Goal: Transaction & Acquisition: Purchase product/service

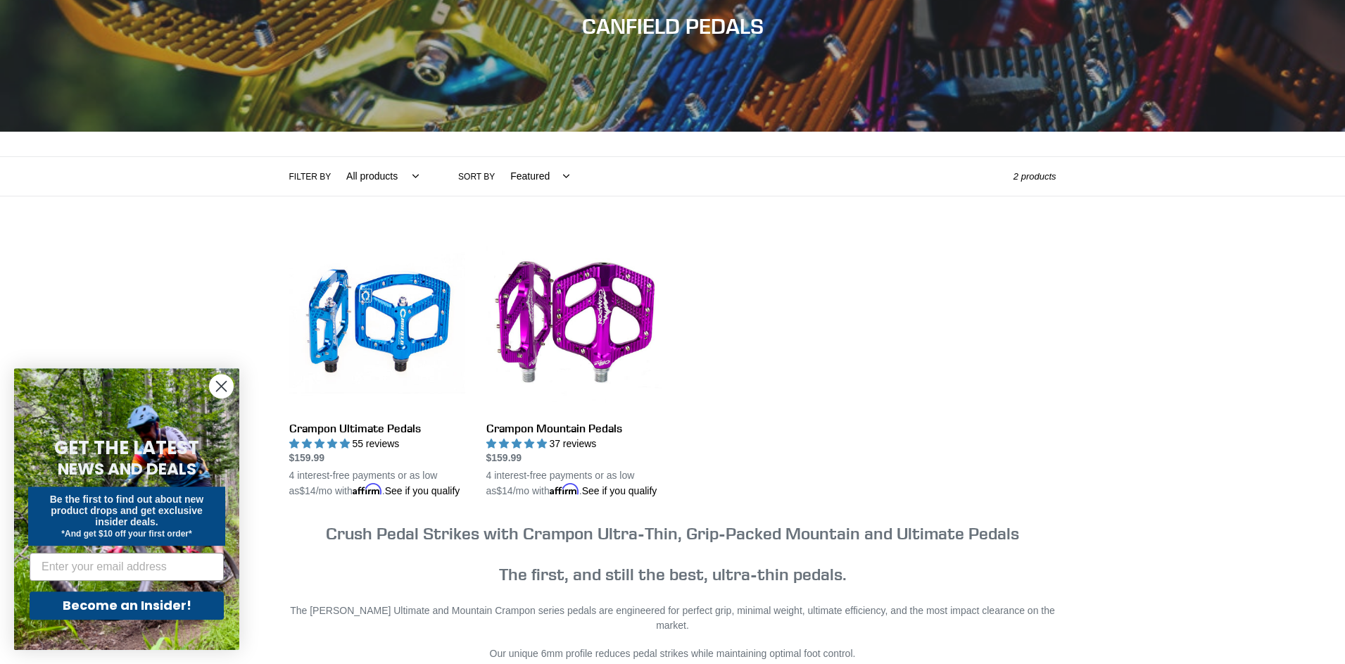
scroll to position [287, 0]
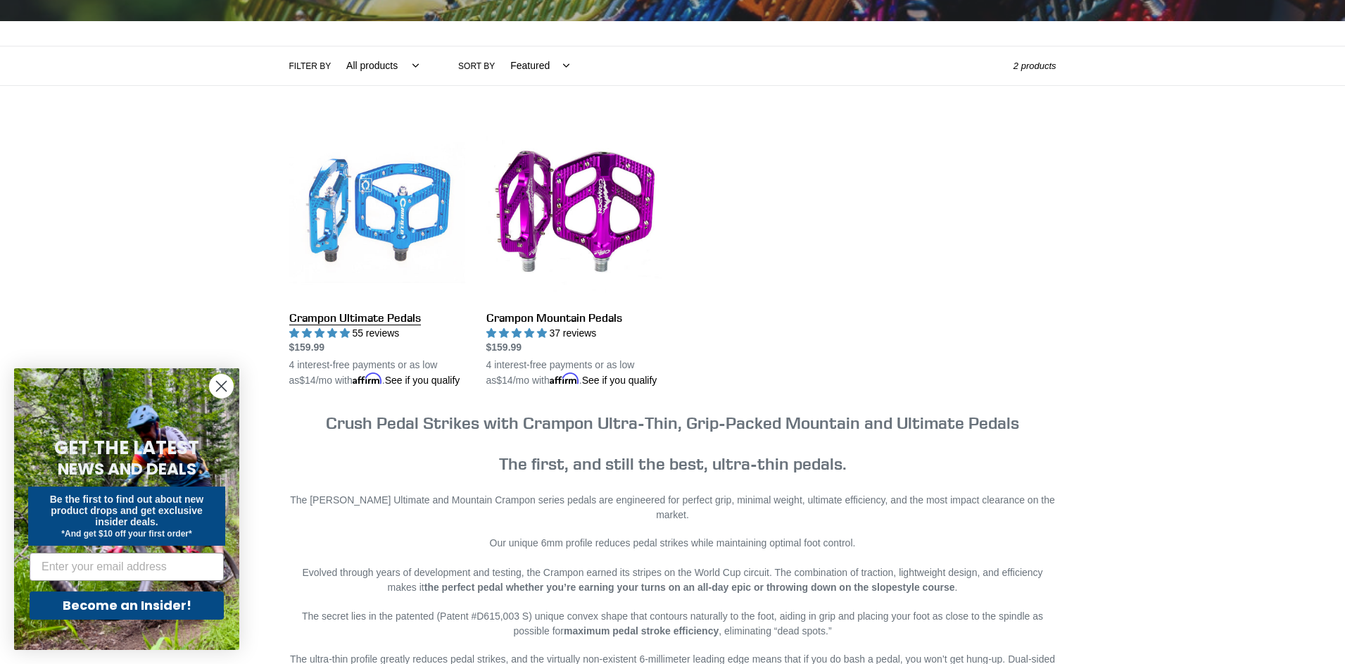
click at [405, 237] on link "Crampon Ultimate Pedals" at bounding box center [377, 257] width 176 height 264
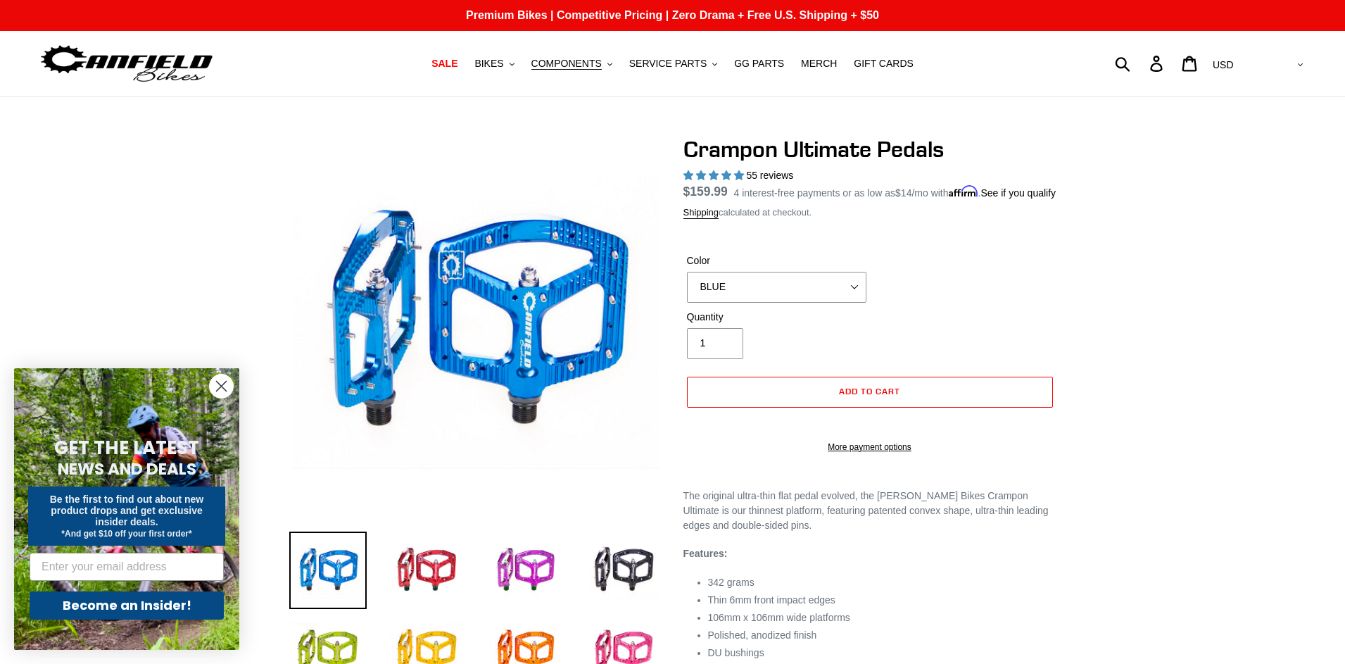
select select "highest-rating"
click at [589, 61] on span "COMPONENTS" at bounding box center [566, 64] width 70 height 12
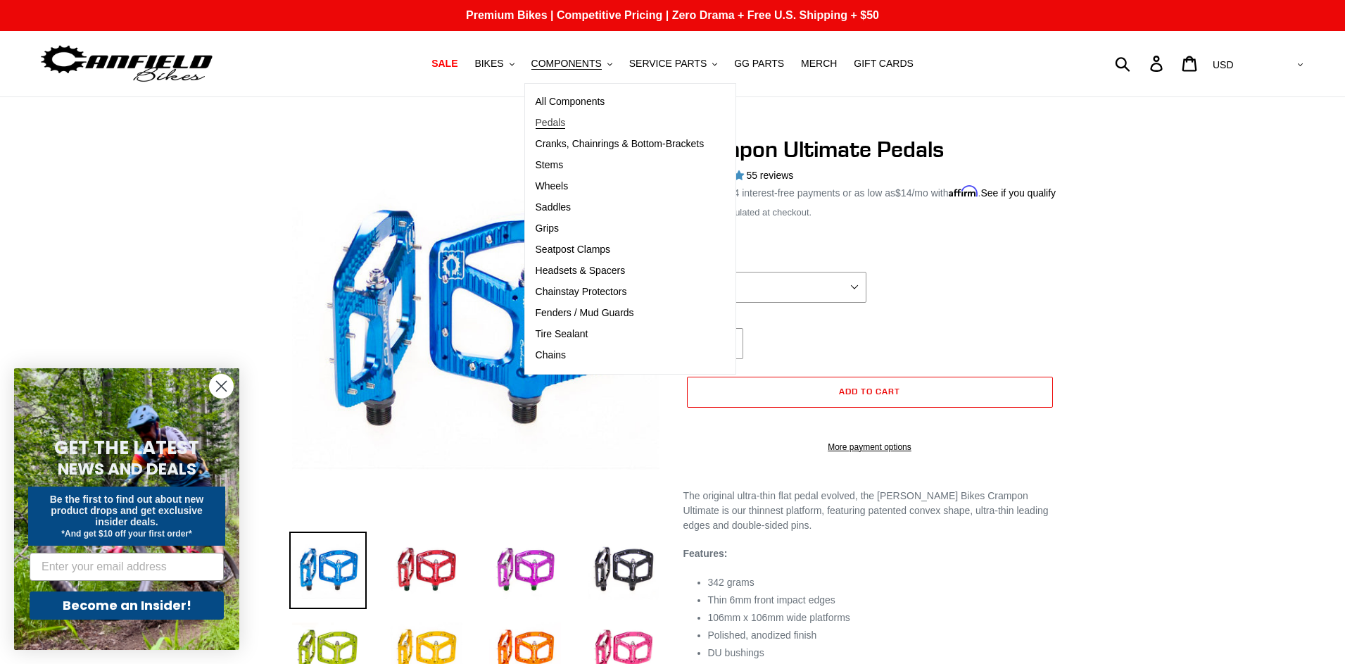
click at [561, 121] on span "Pedals" at bounding box center [551, 123] width 30 height 12
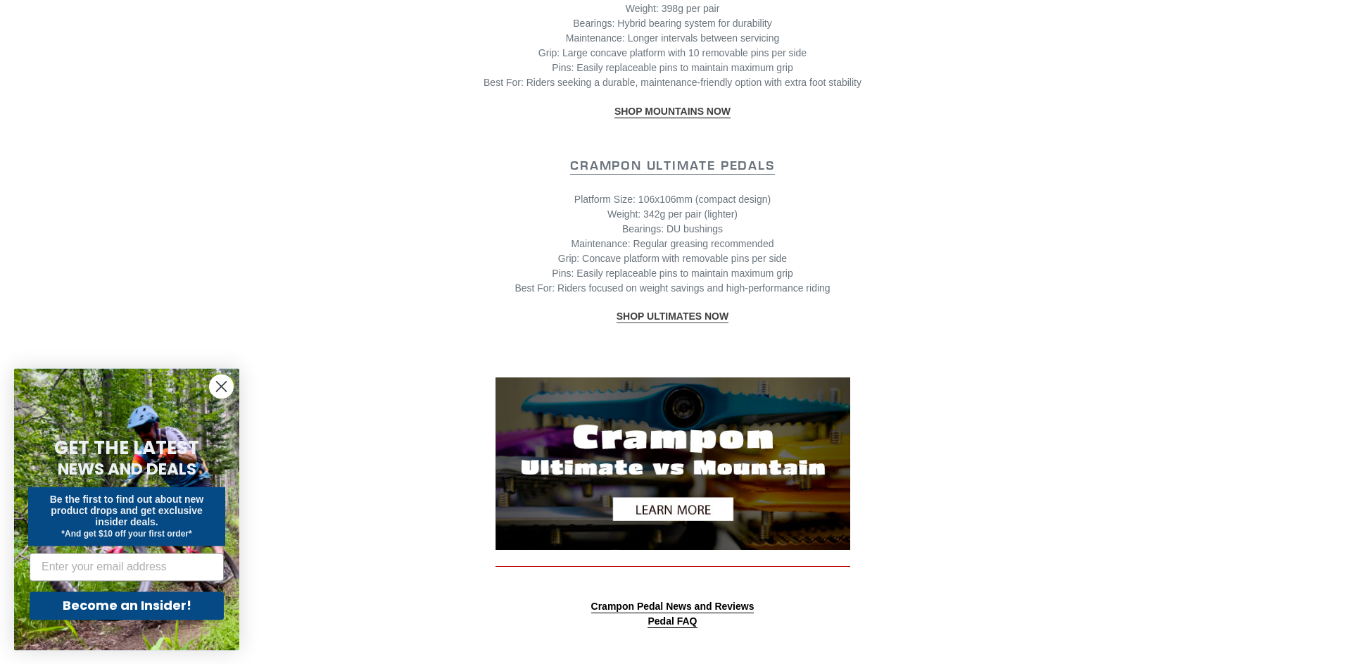
scroll to position [1364, 0]
click at [666, 492] on img at bounding box center [673, 463] width 355 height 172
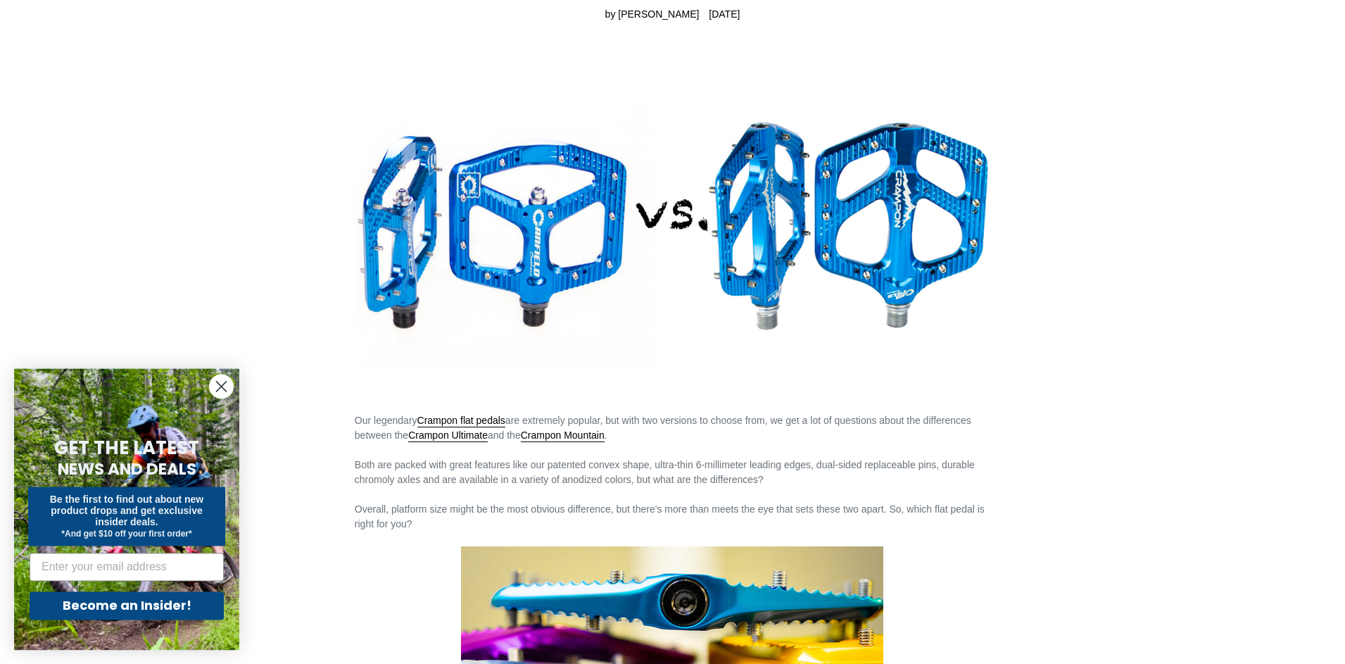
scroll to position [144, 0]
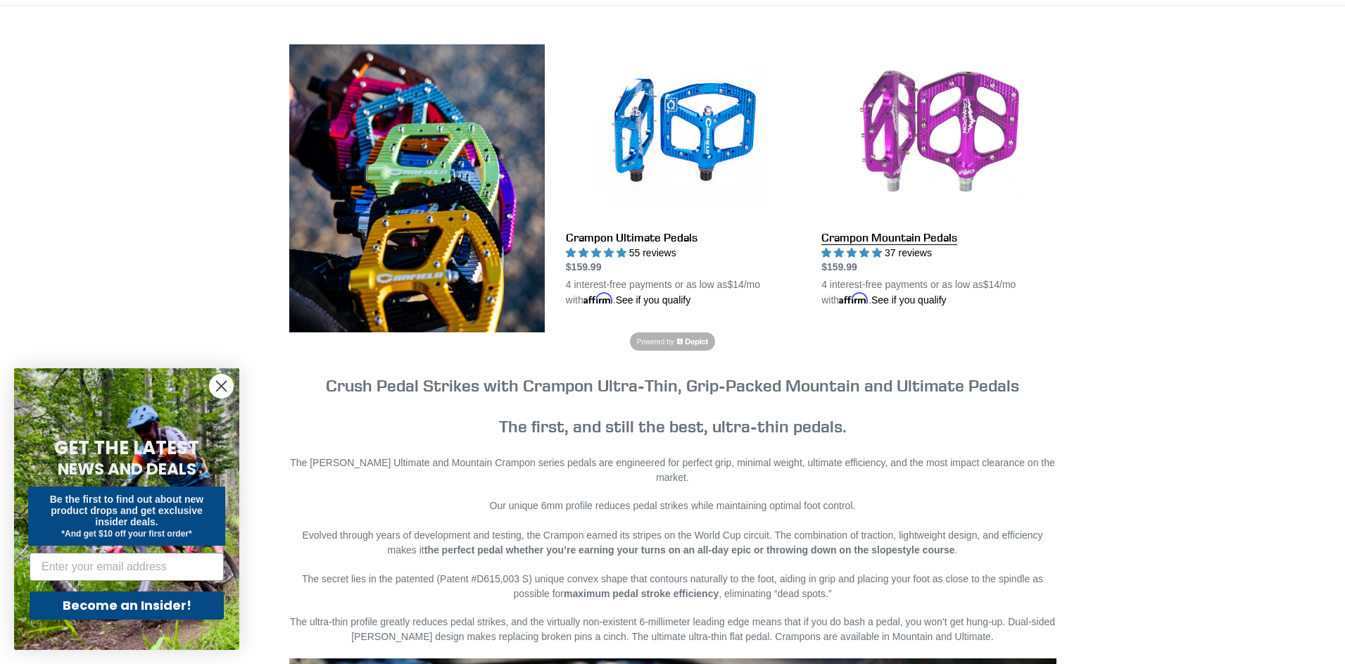
scroll to position [215, 0]
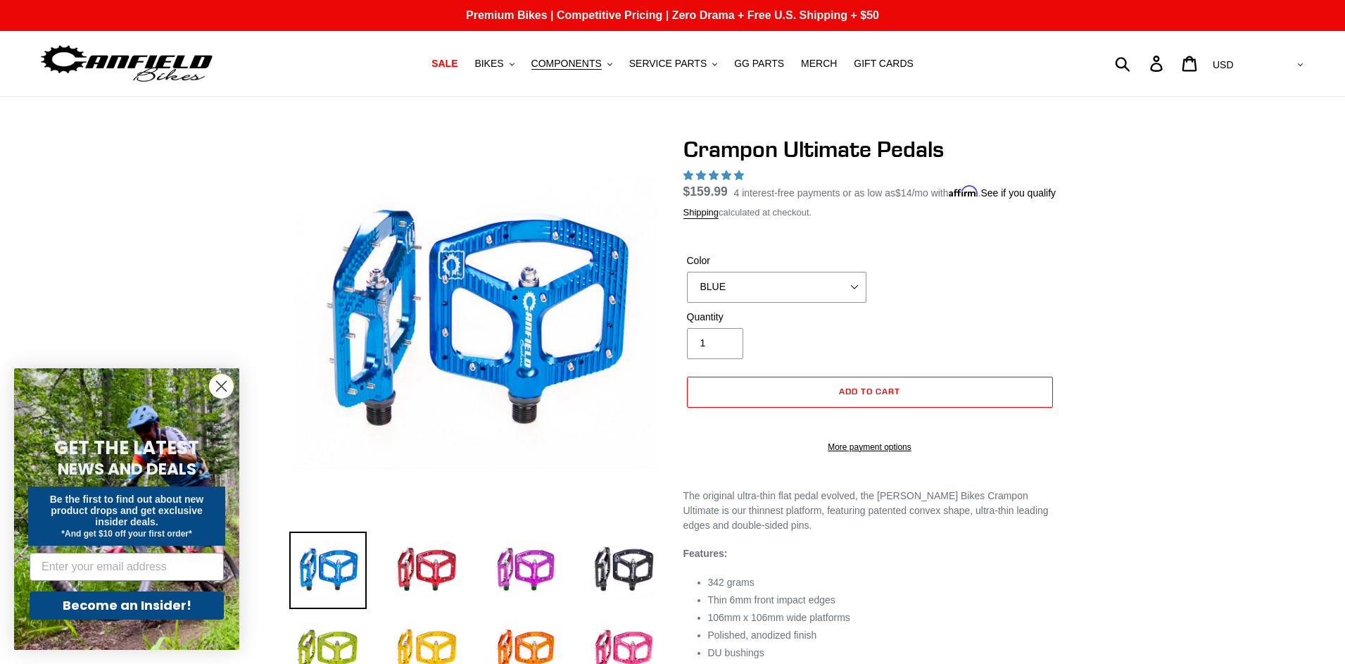
select select "highest-rating"
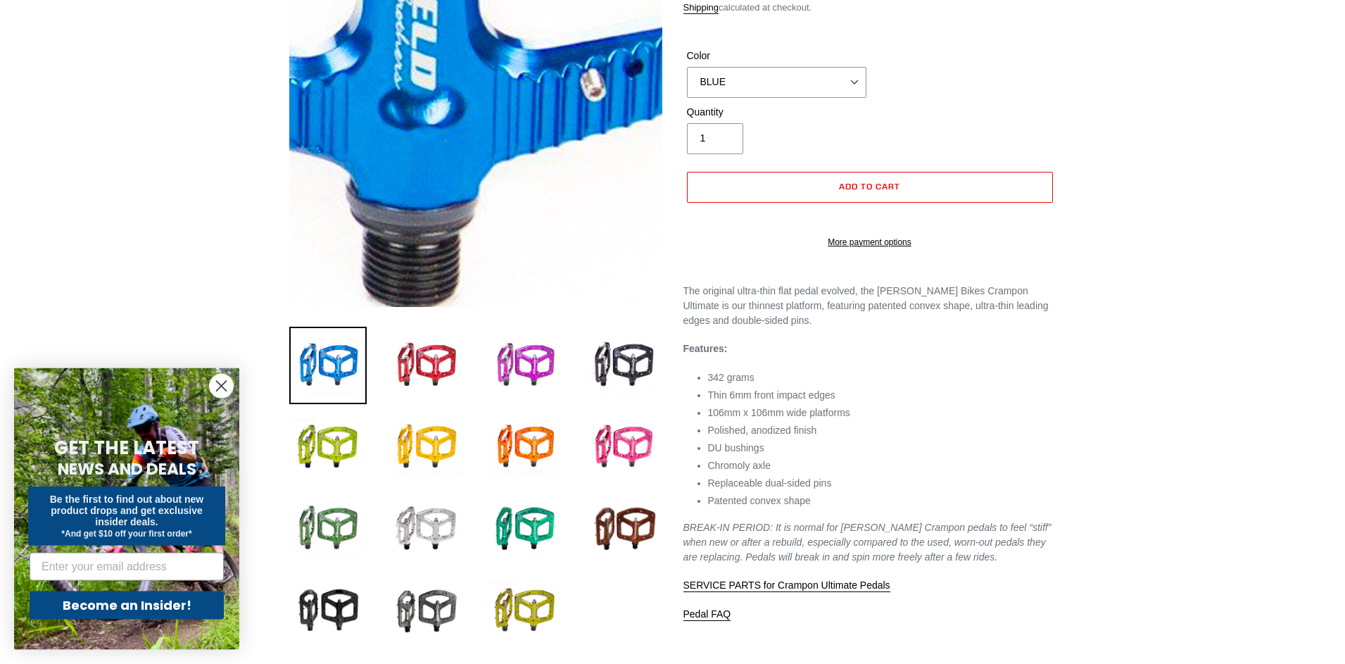
scroll to position [215, 0]
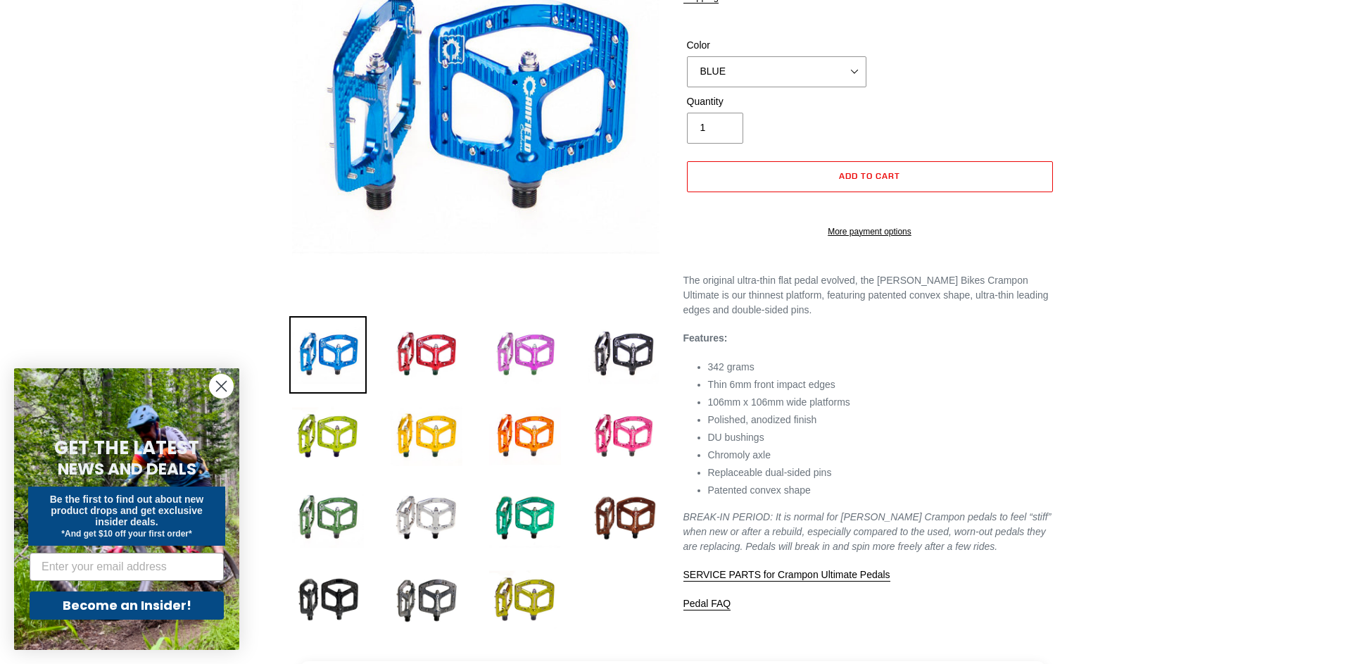
click at [532, 355] on img at bounding box center [524, 354] width 77 height 77
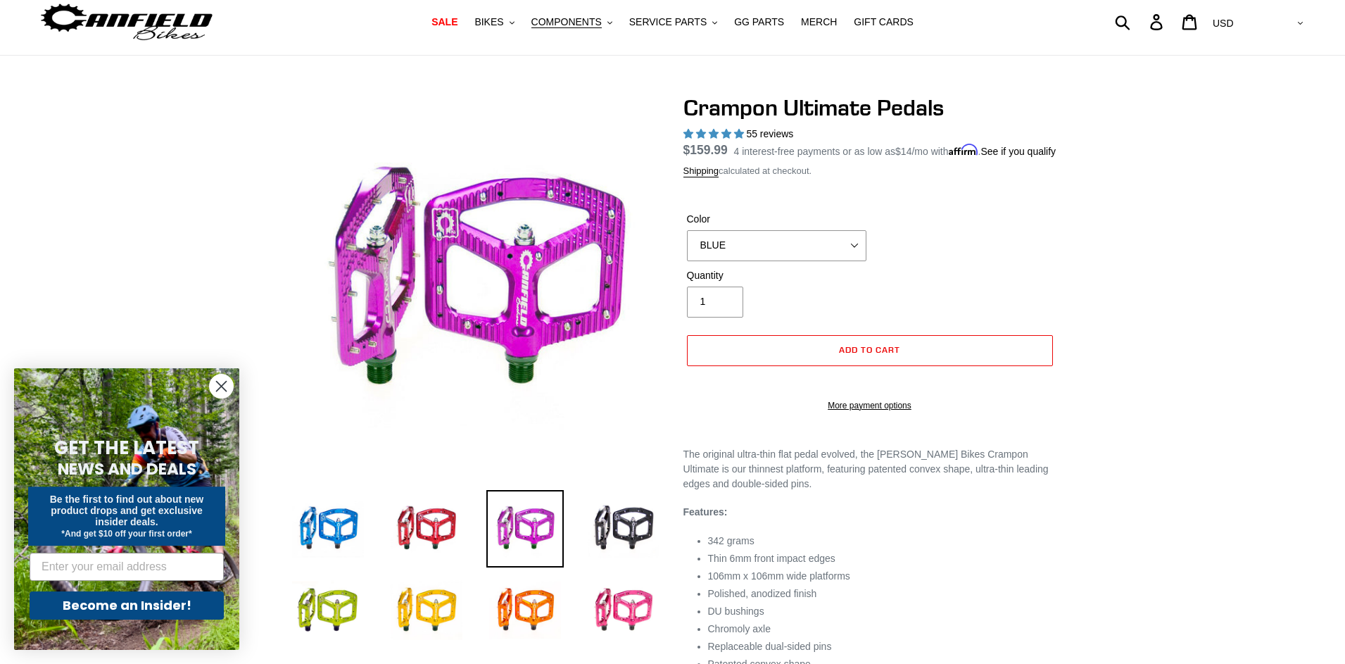
scroll to position [0, 0]
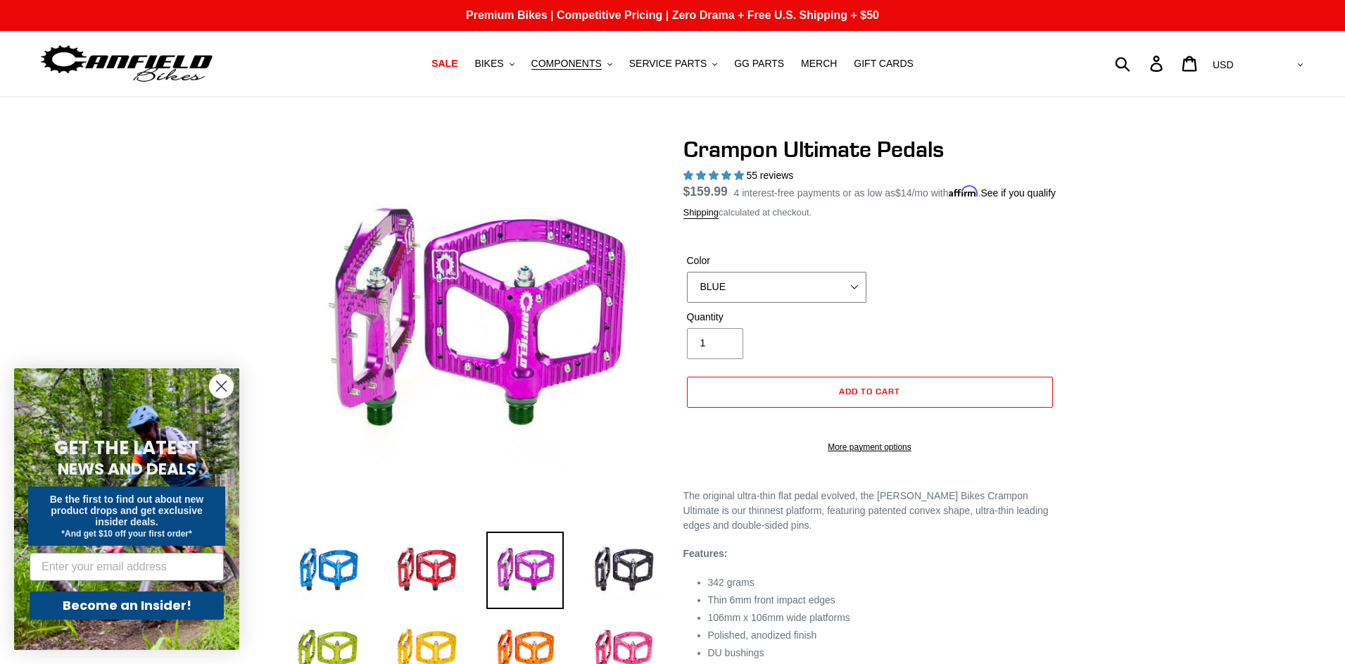
click at [687, 272] on select "BLUE RED PURPLE STEALTH BRONZE GREY TURQUOISE BLACK POLISHED BAJA GOLD PNW GREE…" at bounding box center [776, 287] width 179 height 31
click option "PINK" at bounding box center [0, 0] width 0 height 0
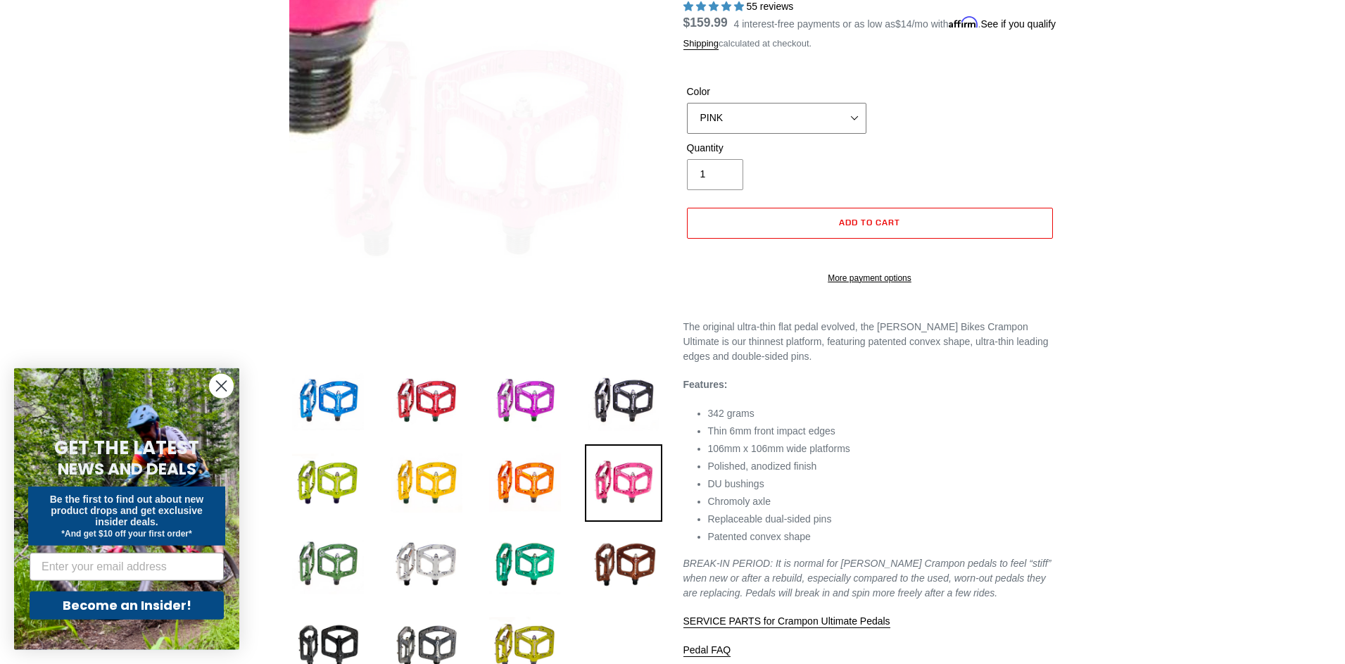
scroll to position [215, 0]
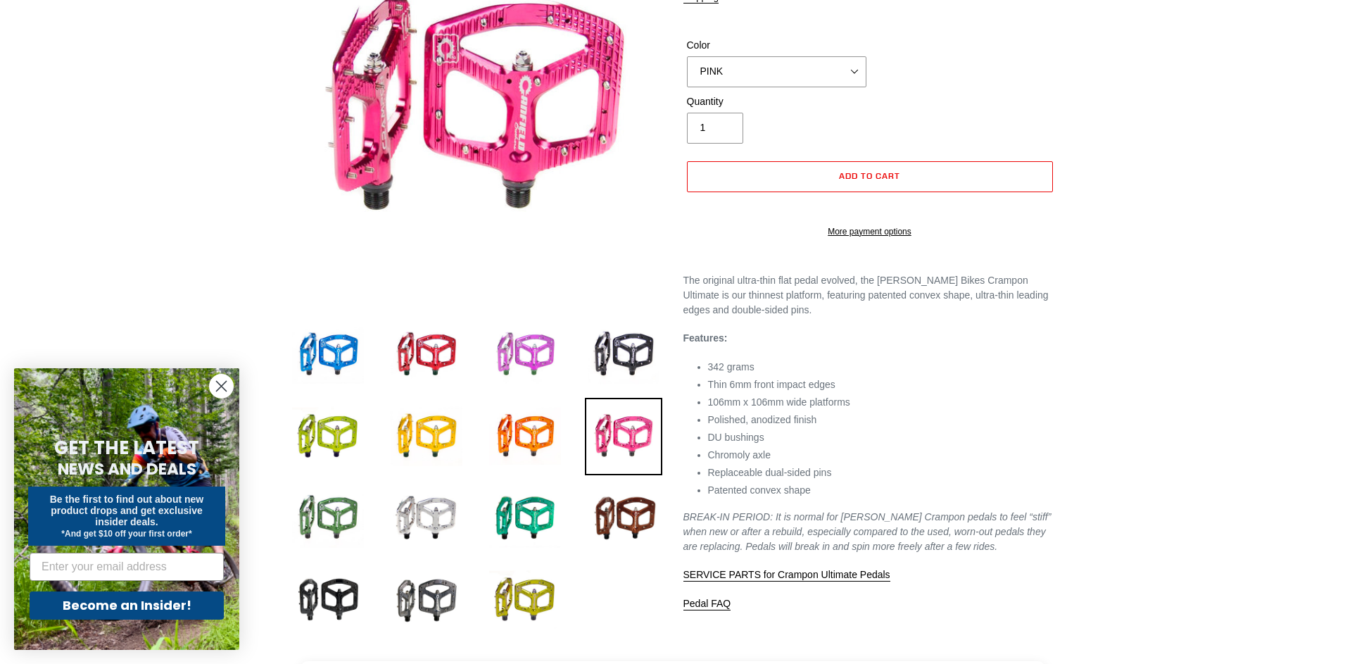
click at [543, 335] on img at bounding box center [524, 354] width 77 height 77
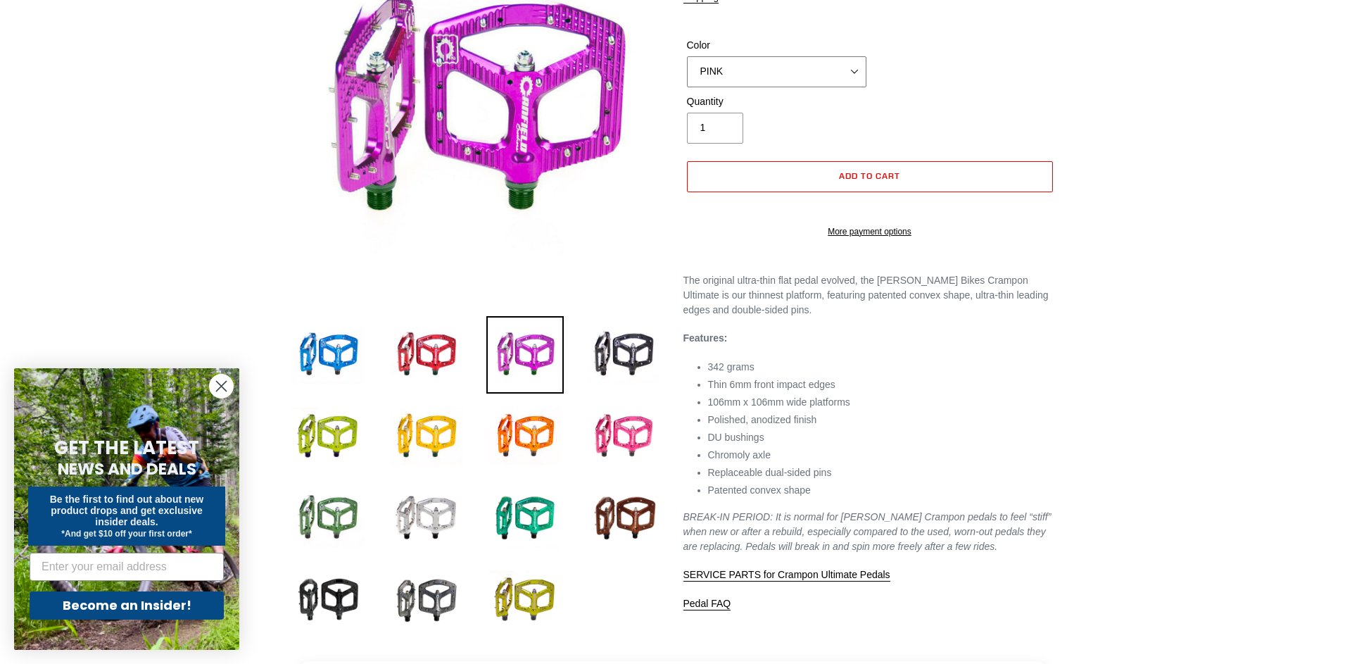
click at [687, 56] on select "BLUE RED PURPLE STEALTH BRONZE GREY TURQUOISE BLACK POLISHED BAJA GOLD PNW GREE…" at bounding box center [776, 71] width 179 height 31
click option "PURPLE" at bounding box center [0, 0] width 0 height 0
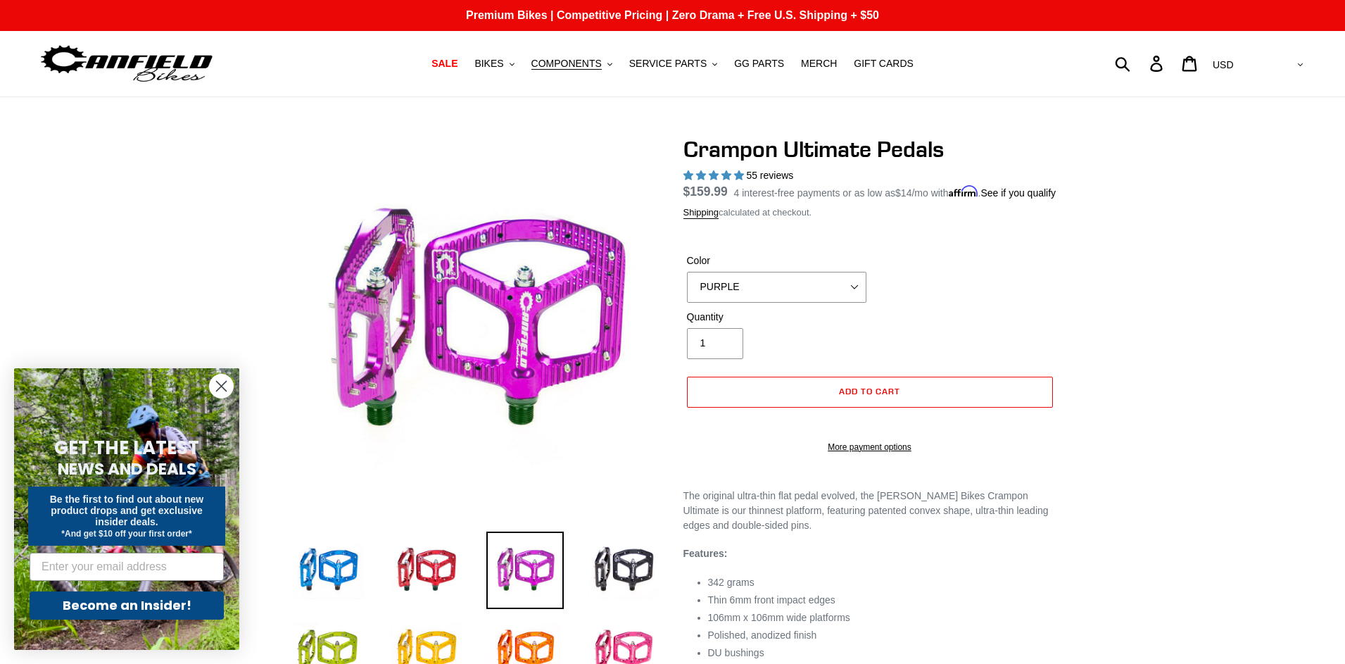
click at [222, 382] on circle "Close dialog" at bounding box center [221, 385] width 23 height 23
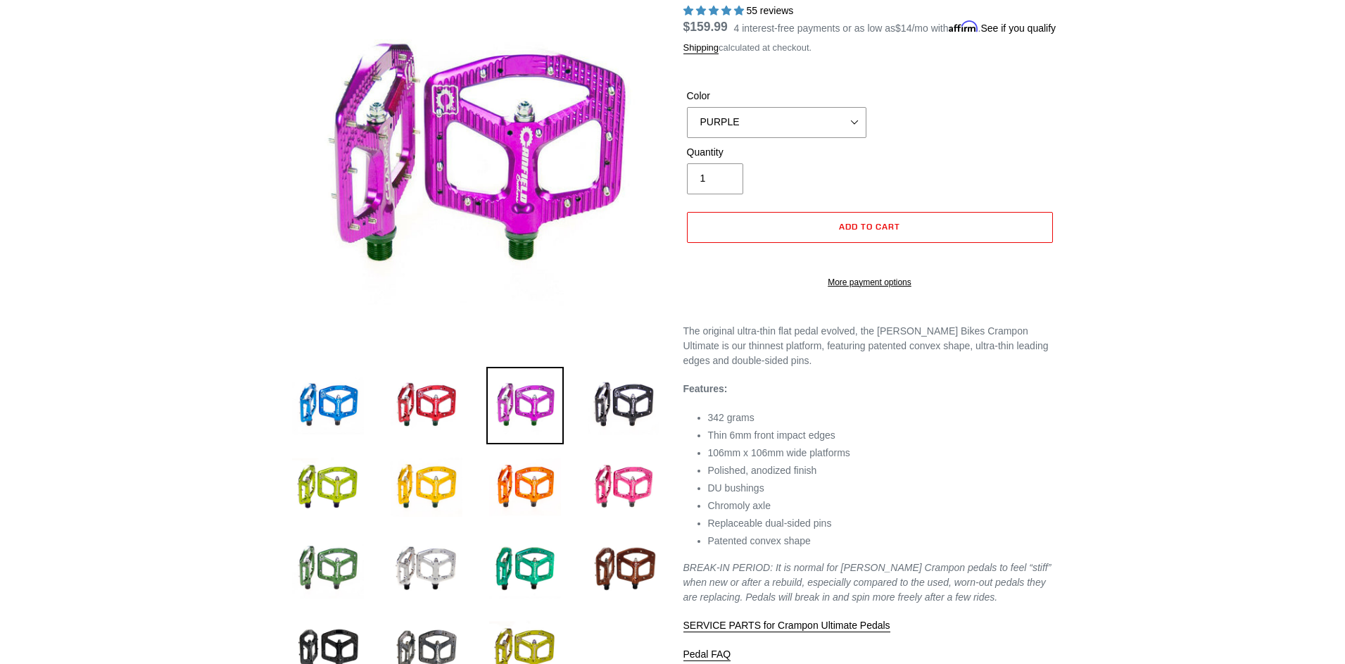
scroll to position [144, 0]
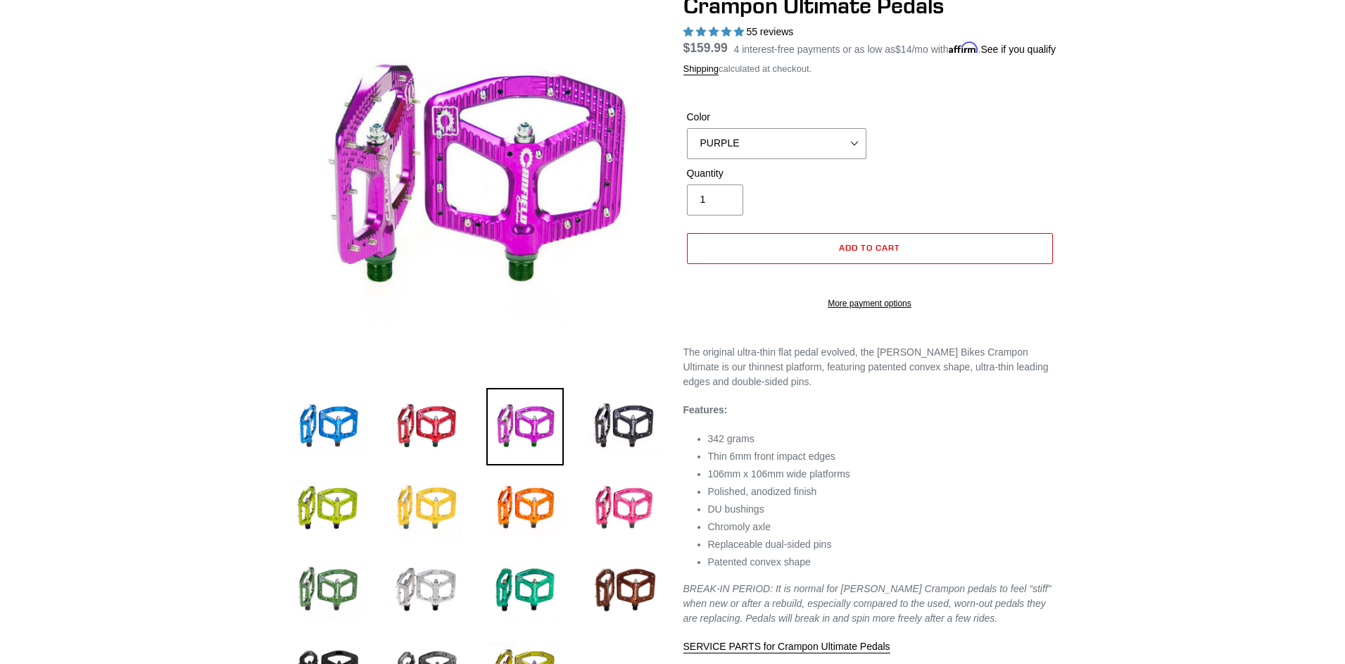
click at [453, 507] on img at bounding box center [426, 507] width 77 height 77
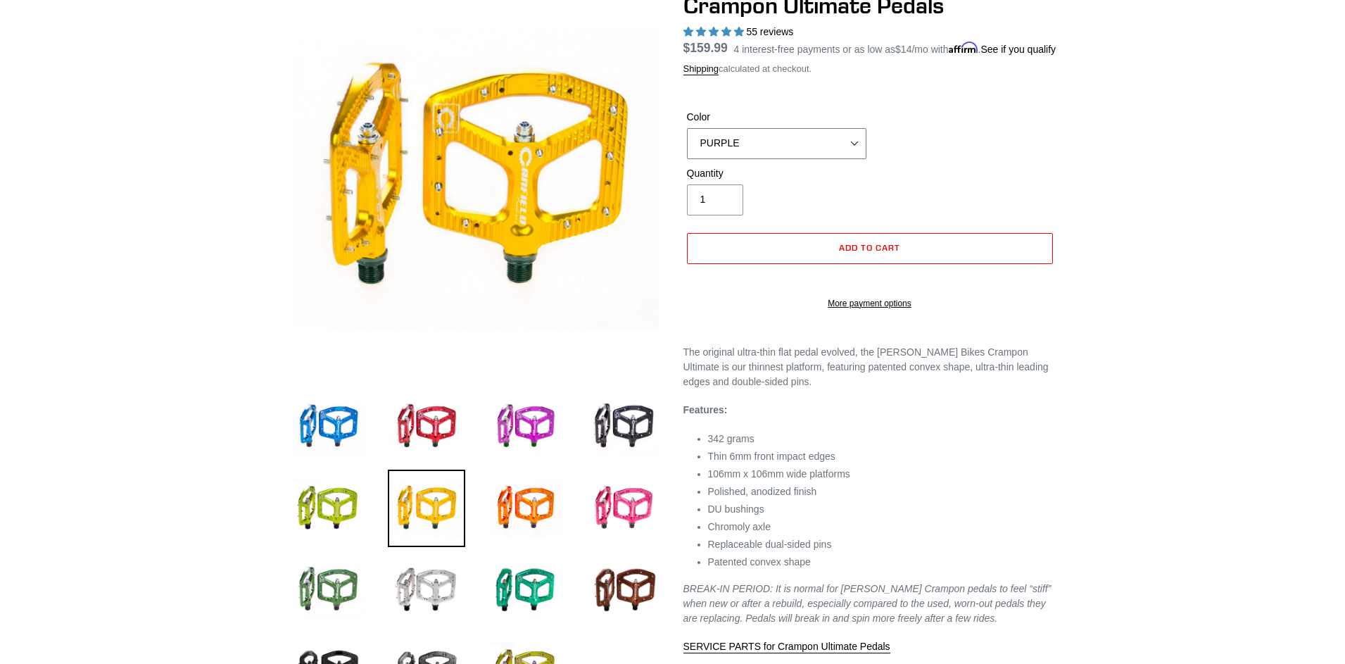
click at [687, 128] on select "BLUE RED PURPLE STEALTH BRONZE GREY TURQUOISE BLACK POLISHED BAJA GOLD PNW GREE…" at bounding box center [776, 143] width 179 height 31
click option "PURPLE" at bounding box center [0, 0] width 0 height 0
click at [626, 513] on img at bounding box center [623, 507] width 77 height 77
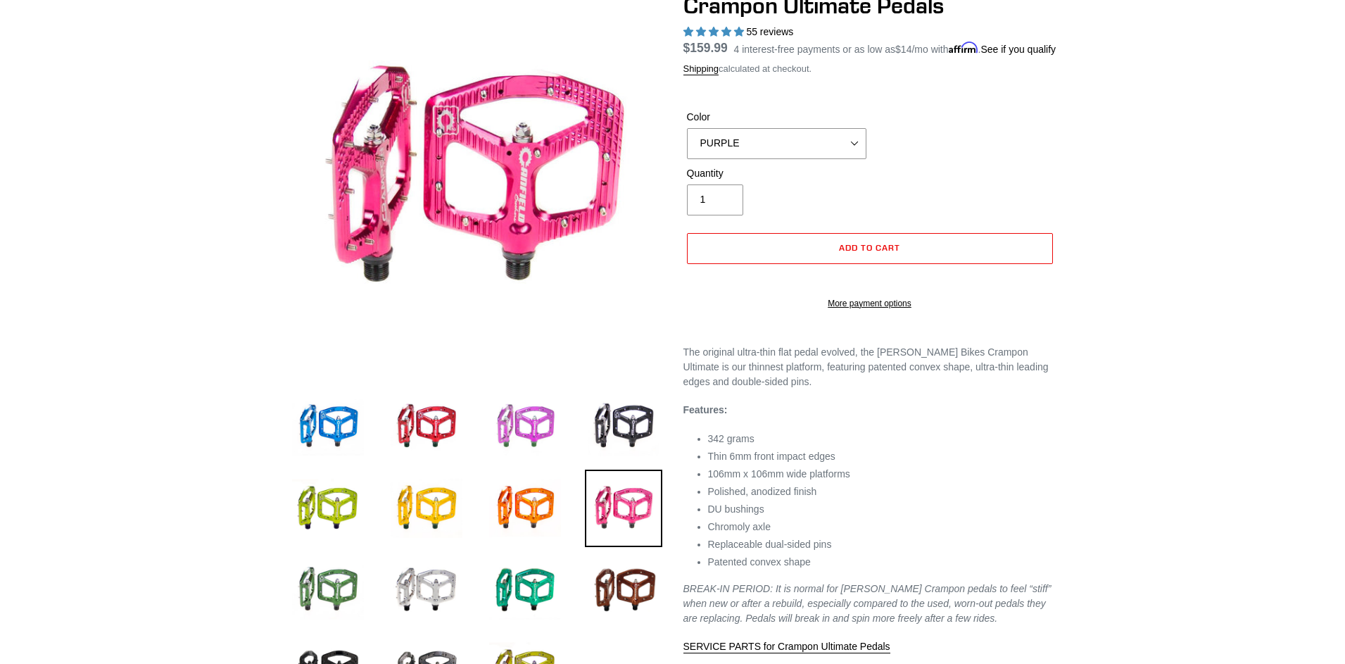
click at [541, 431] on img at bounding box center [524, 426] width 77 height 77
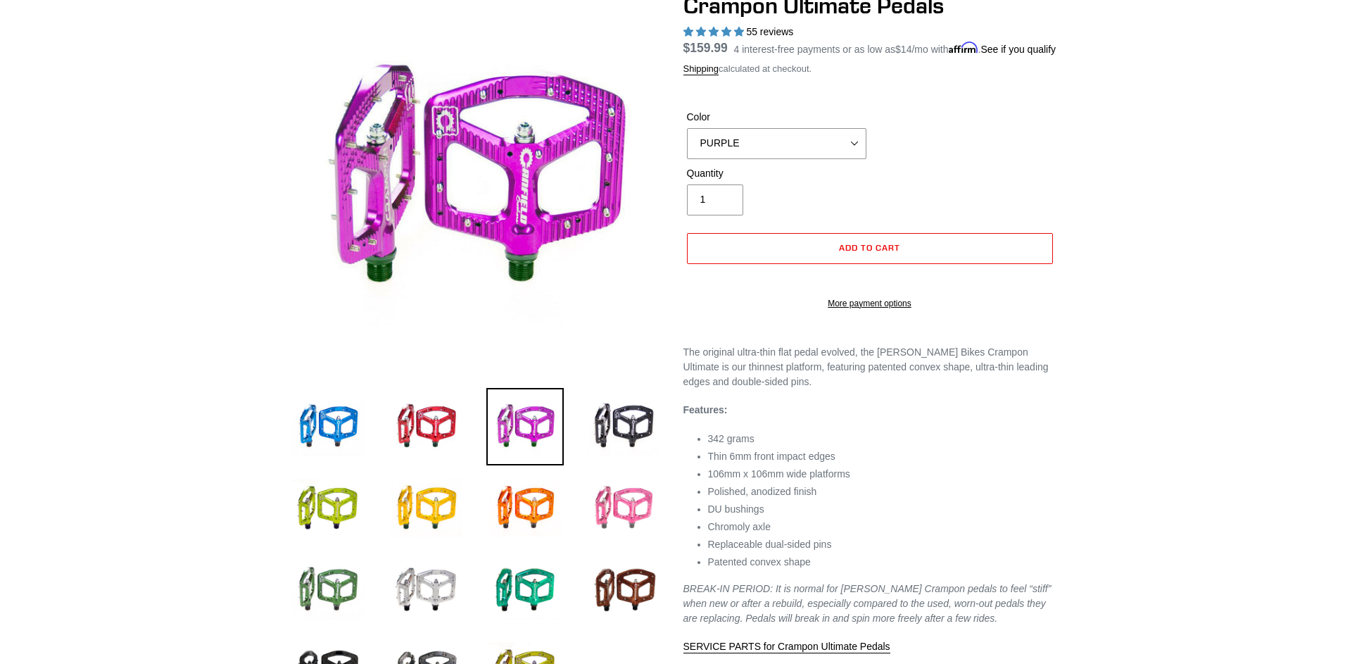
click at [637, 513] on img at bounding box center [623, 507] width 77 height 77
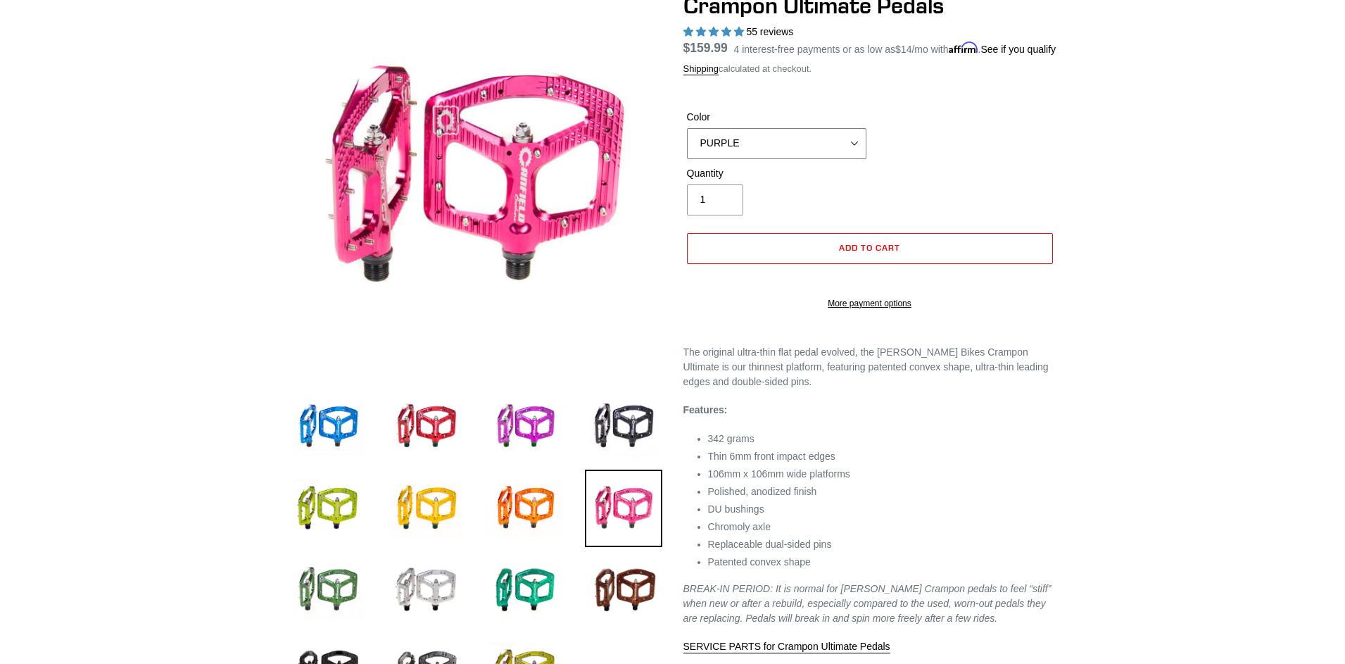
click at [687, 128] on select "BLUE RED PURPLE STEALTH BRONZE GREY TURQUOISE BLACK POLISHED BAJA GOLD PNW GREE…" at bounding box center [776, 143] width 179 height 31
select select "PINK"
click option "PINK" at bounding box center [0, 0] width 0 height 0
click at [1190, 133] on div at bounding box center [672, 354] width 1345 height 724
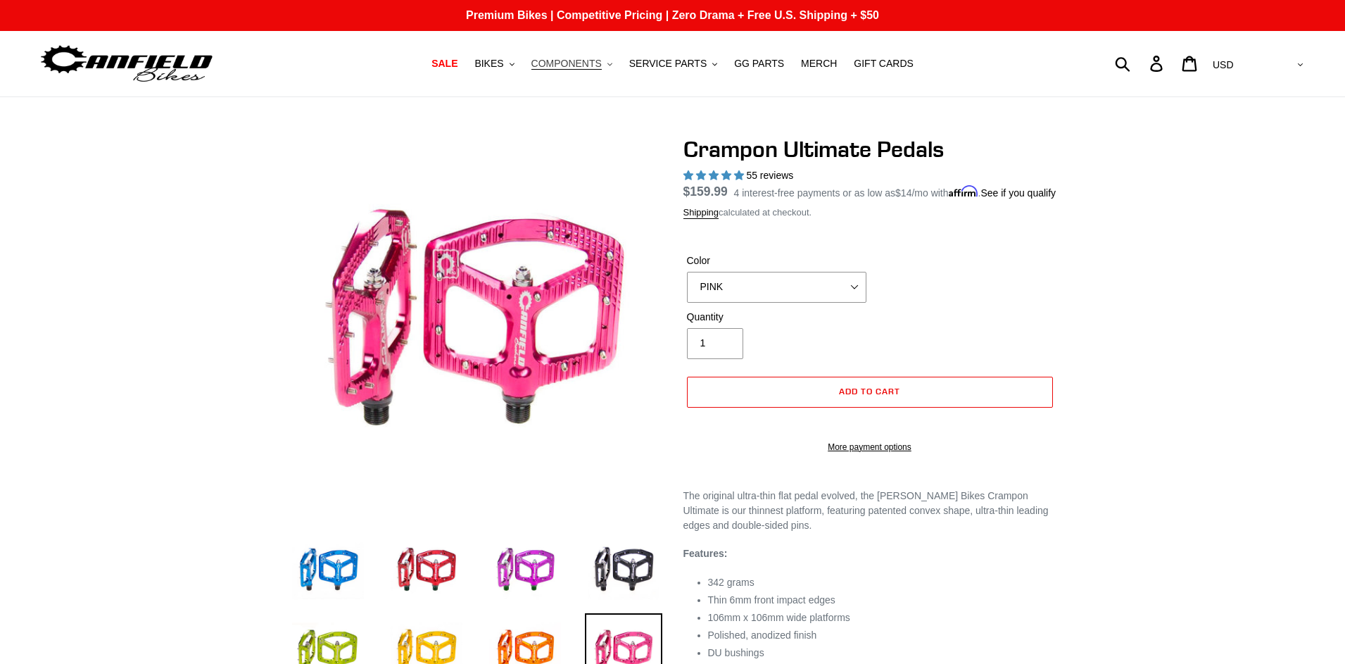
click at [565, 60] on span "COMPONENTS" at bounding box center [566, 64] width 70 height 12
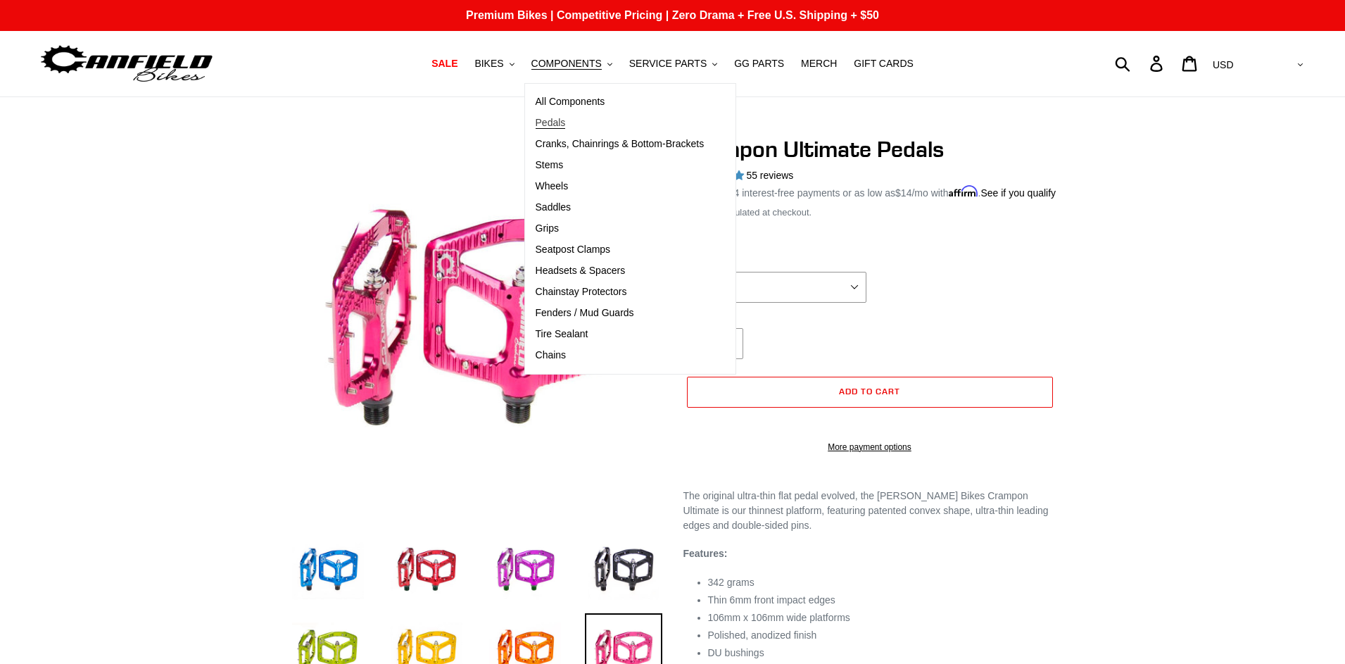
click at [561, 117] on span "Pedals" at bounding box center [551, 123] width 30 height 12
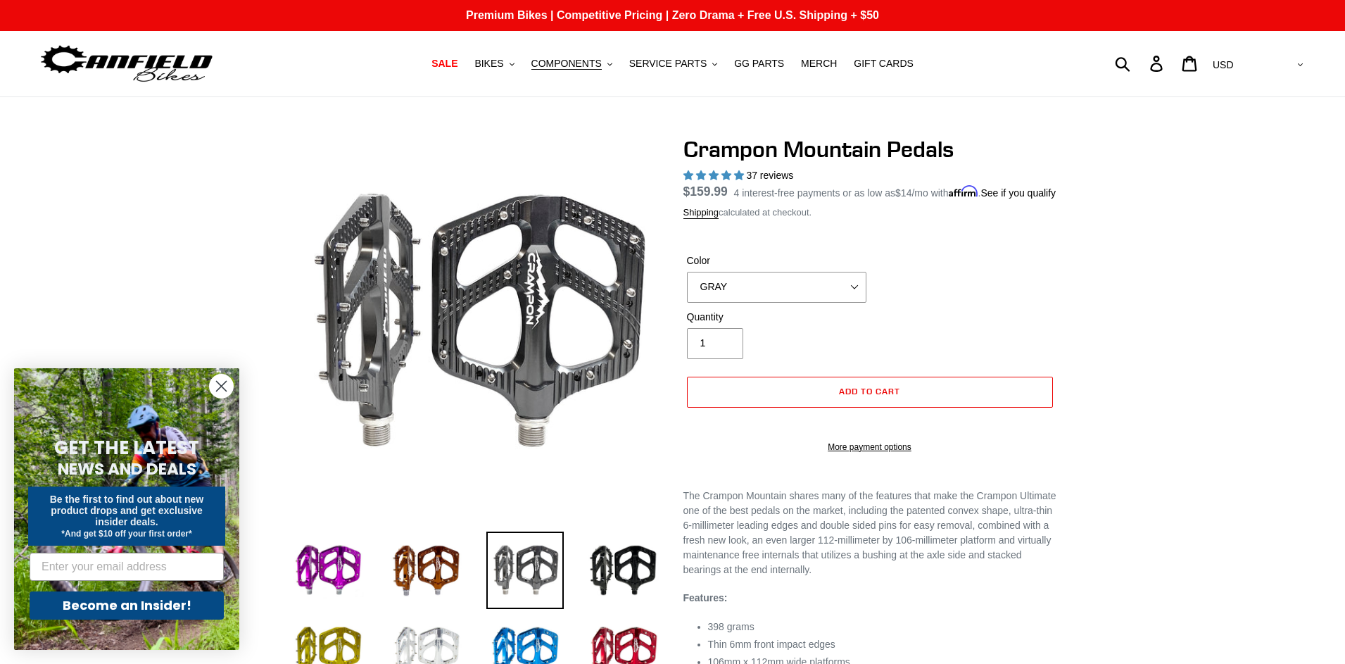
select select "highest-rating"
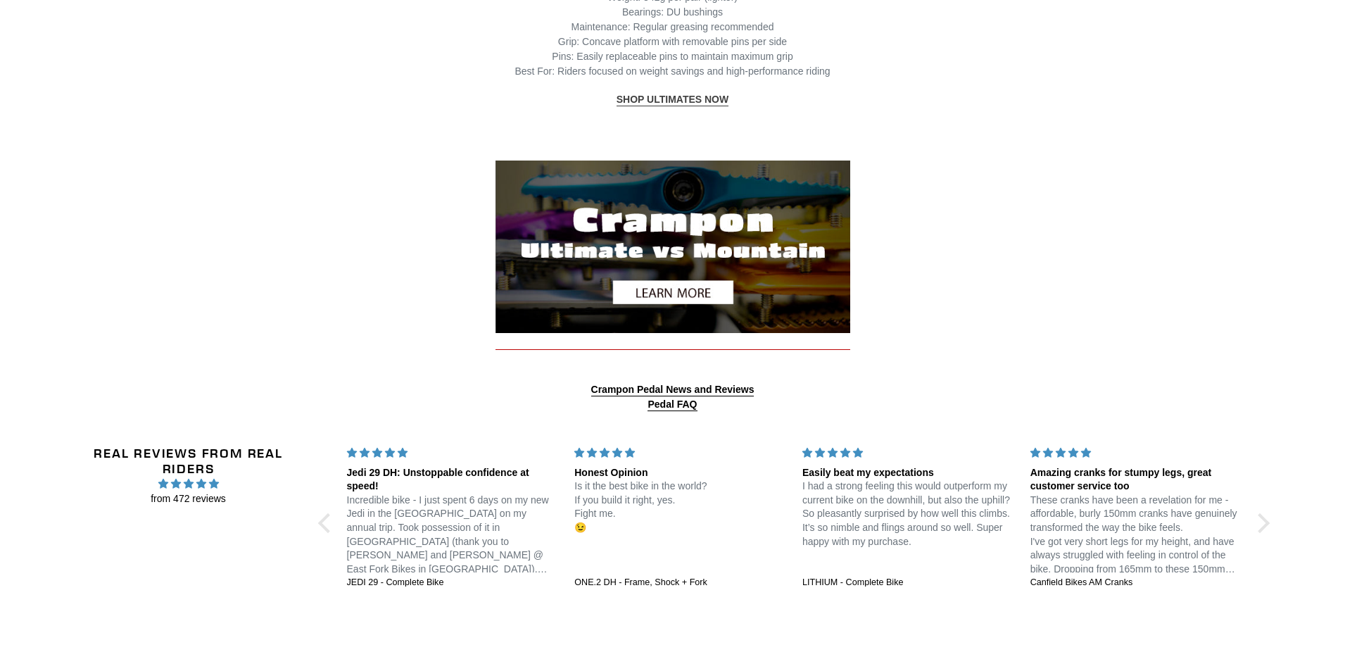
scroll to position [1723, 0]
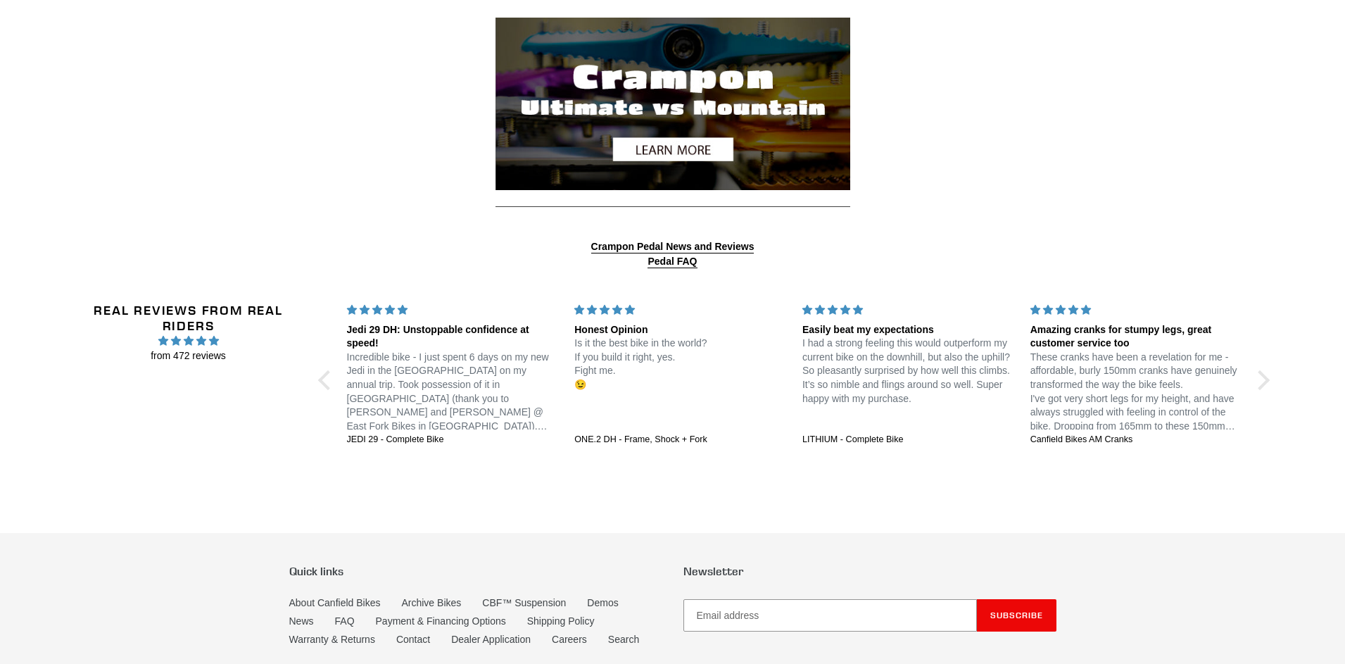
click at [691, 132] on img at bounding box center [673, 104] width 355 height 172
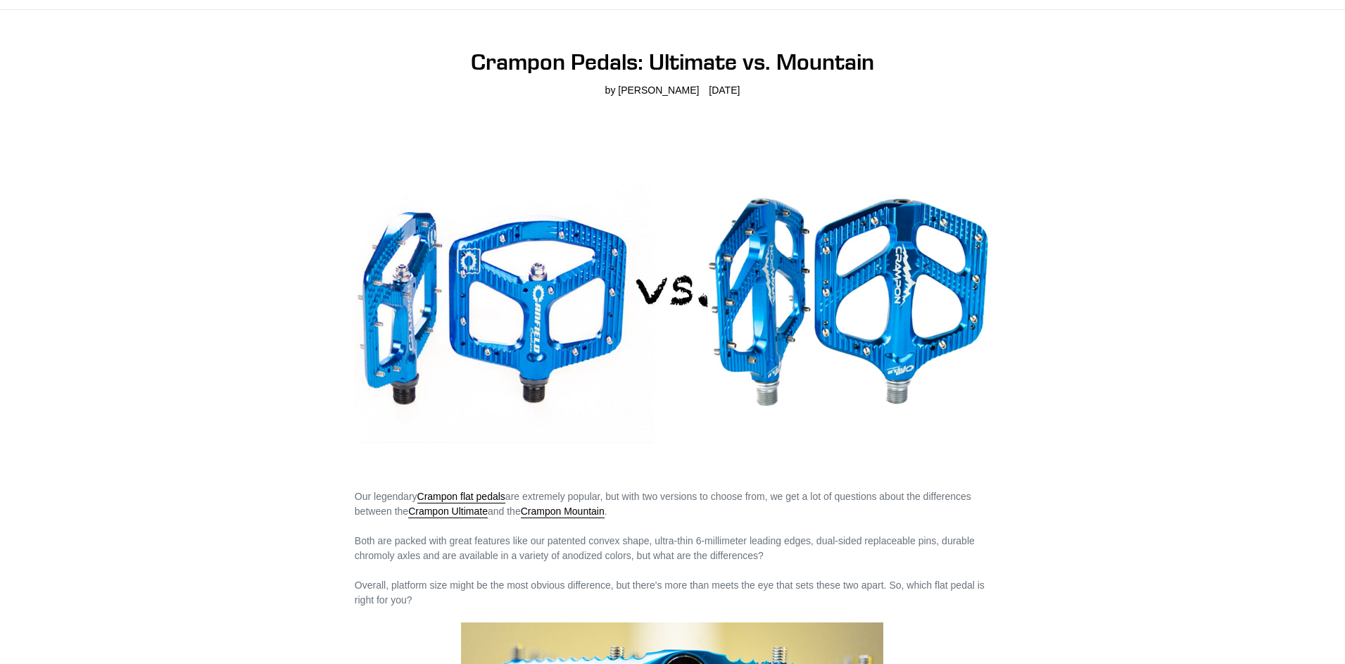
scroll to position [287, 0]
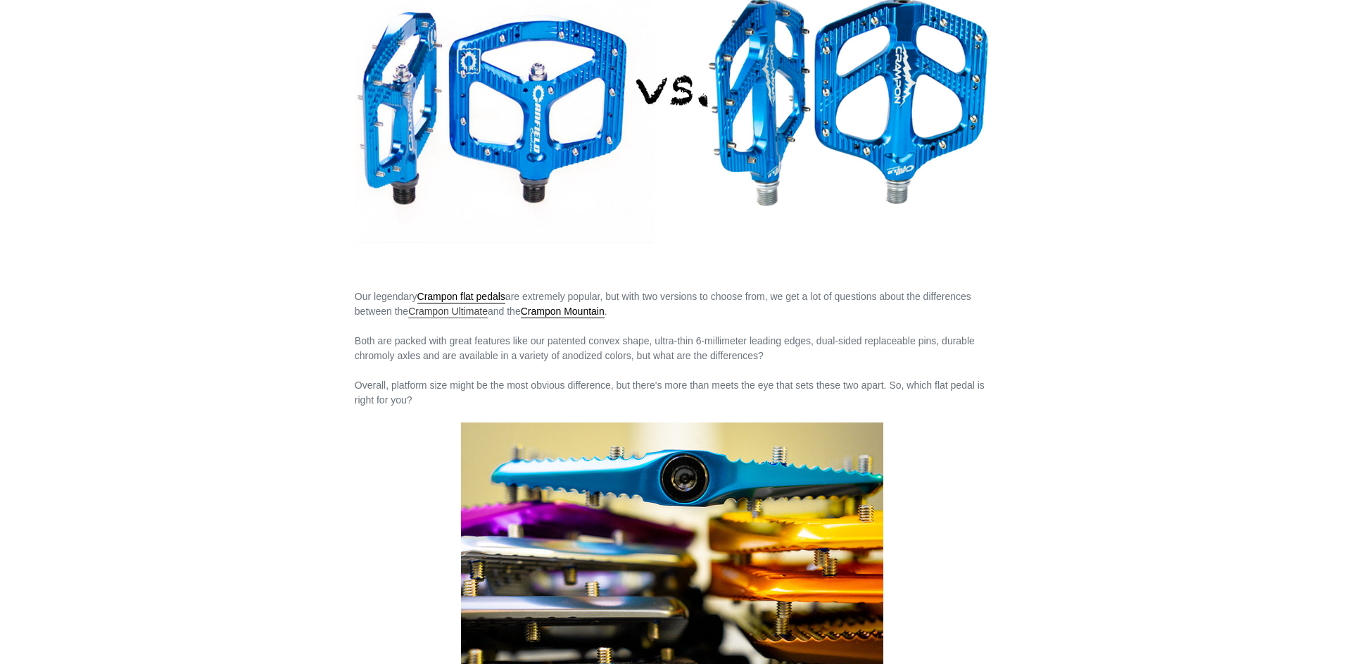
click at [458, 314] on link "Crampon Ultimate" at bounding box center [448, 311] width 80 height 13
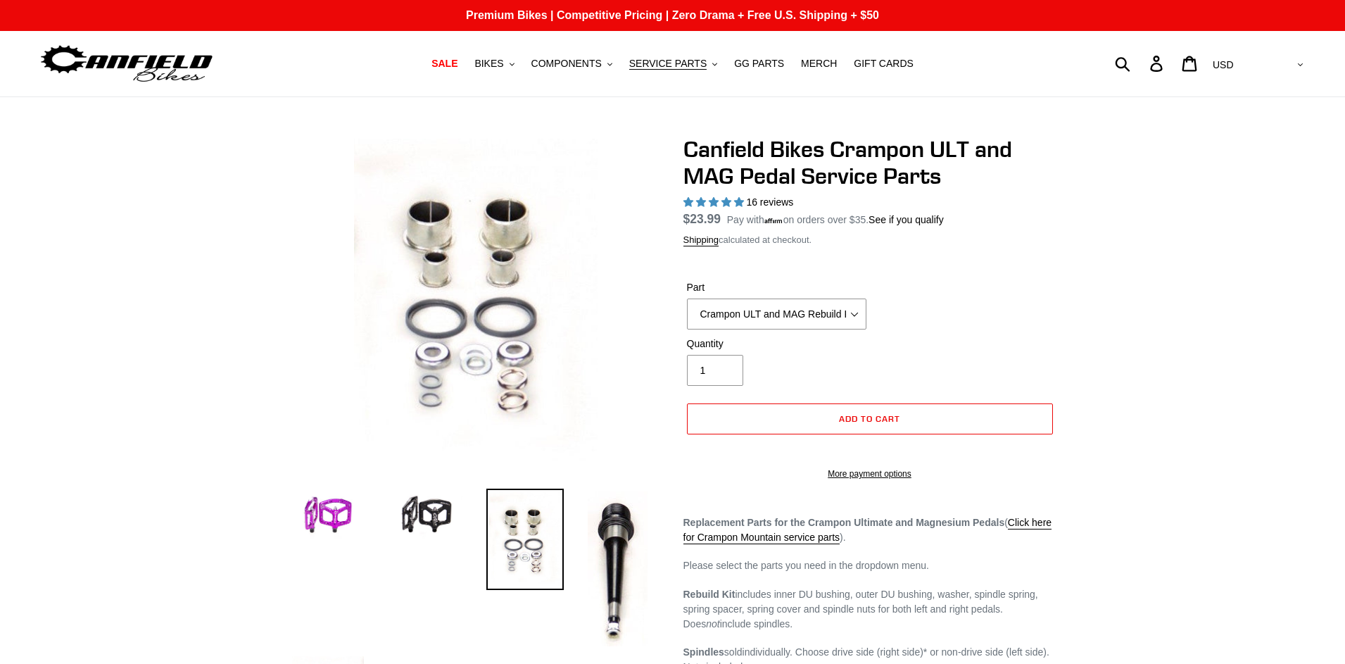
select select "highest-rating"
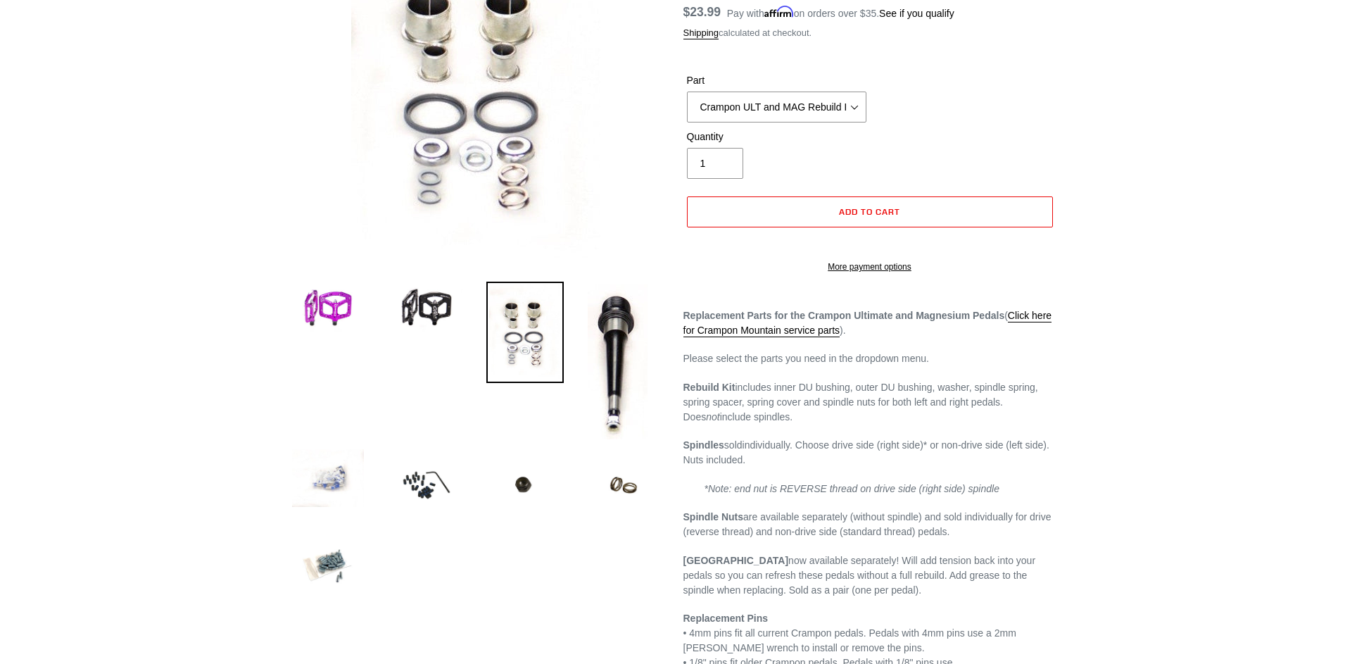
scroll to position [215, 0]
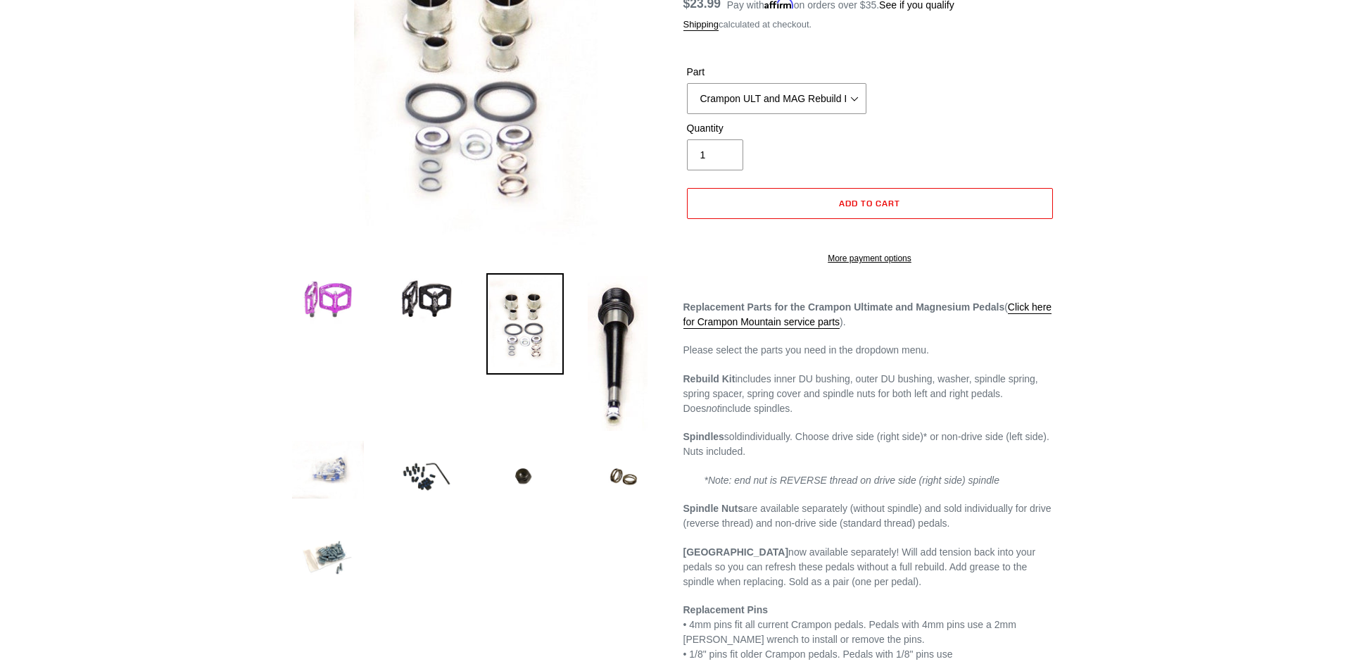
click at [348, 306] on img at bounding box center [327, 299] width 77 height 53
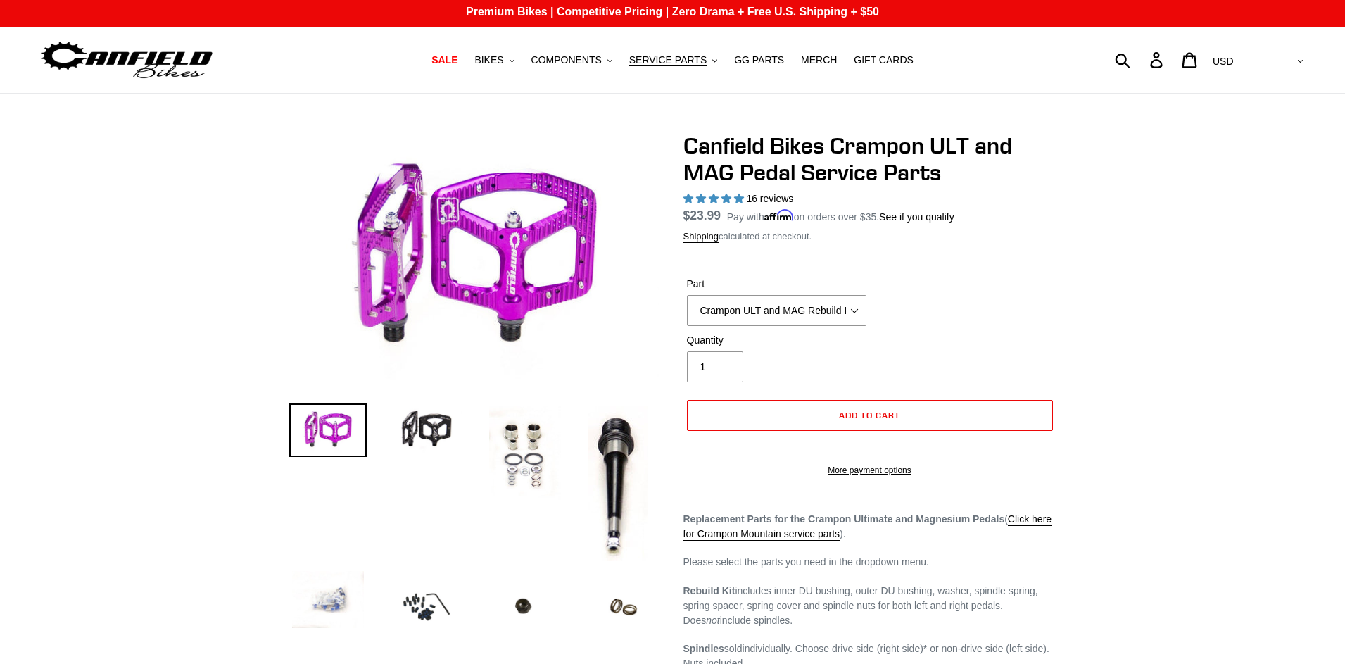
scroll to position [0, 0]
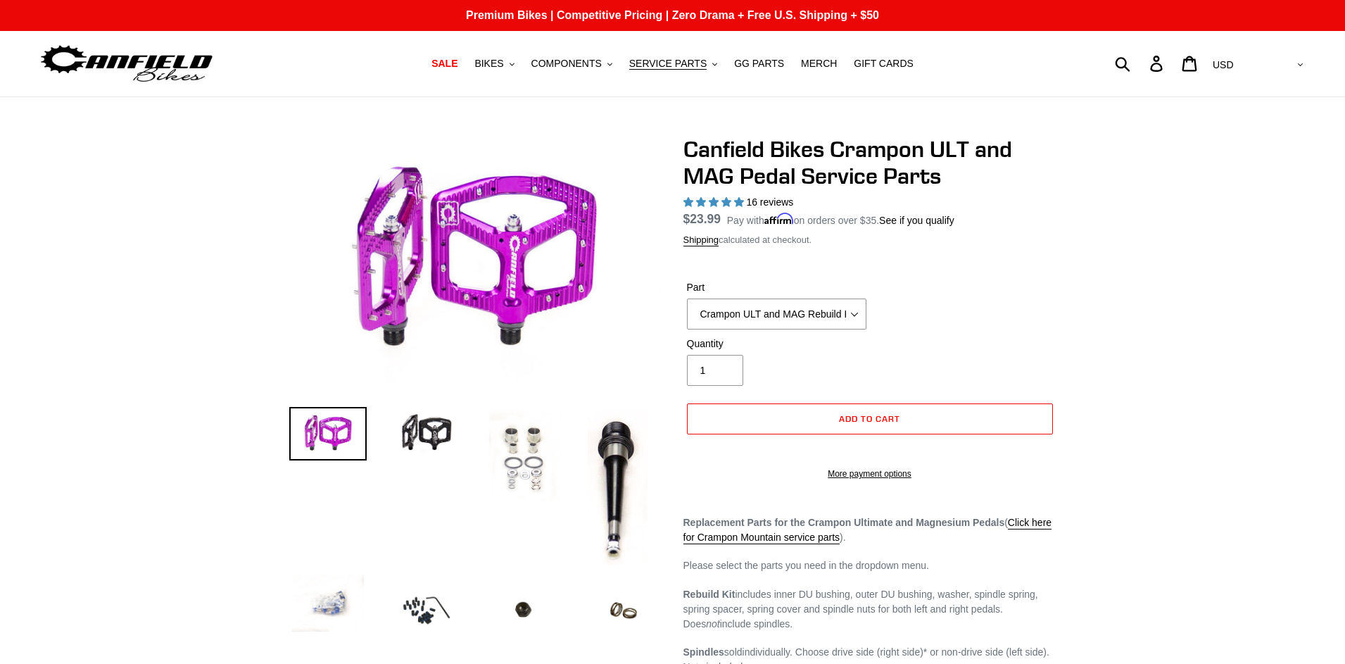
click at [517, 452] on img at bounding box center [524, 457] width 77 height 101
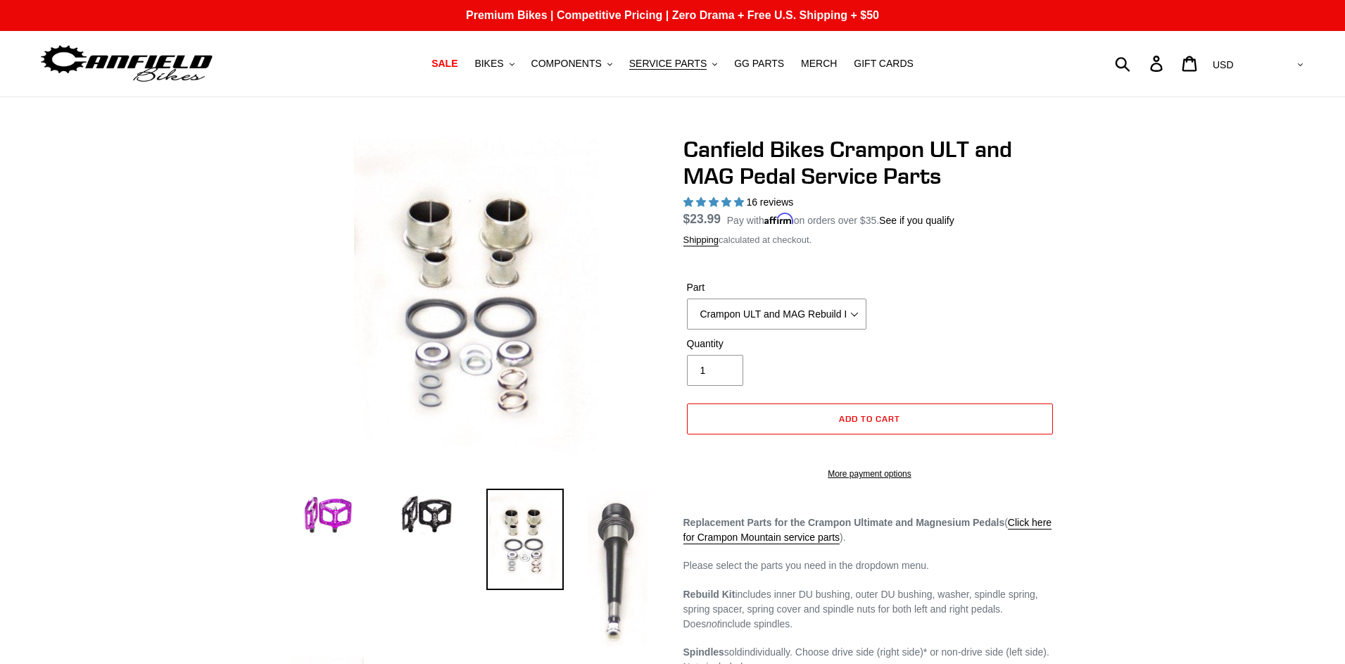
click at [613, 543] on img at bounding box center [617, 569] width 65 height 160
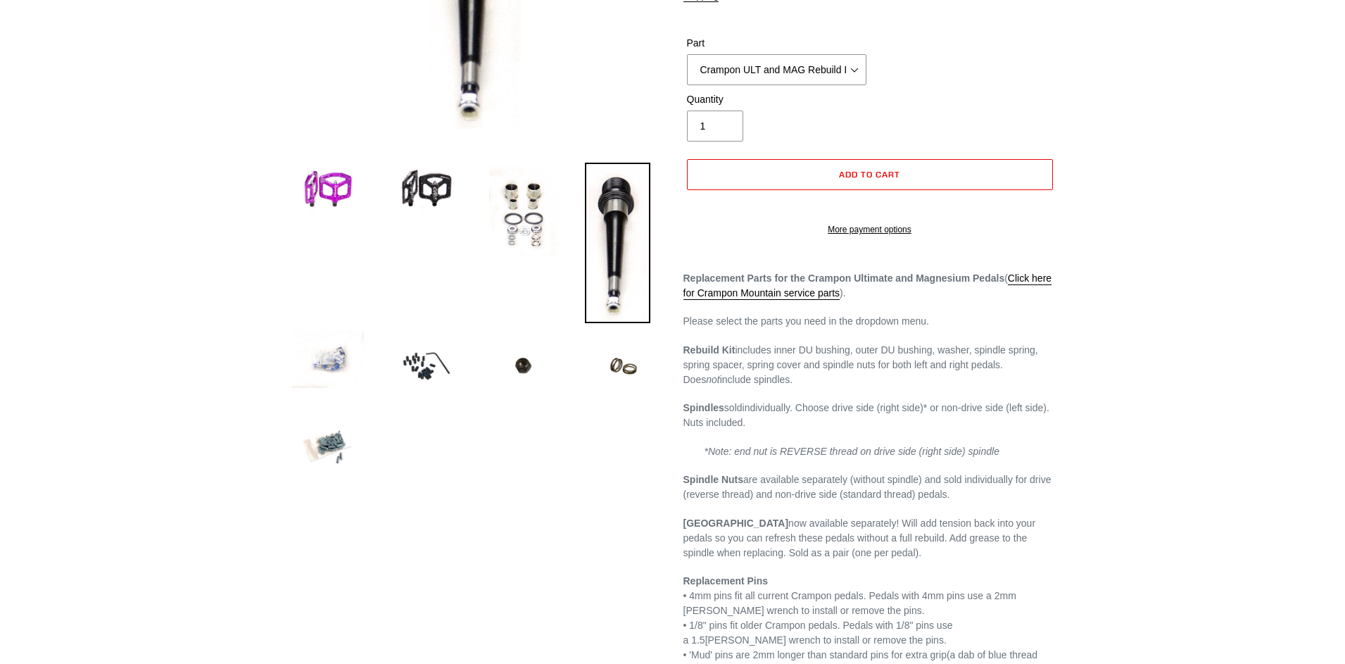
scroll to position [287, 0]
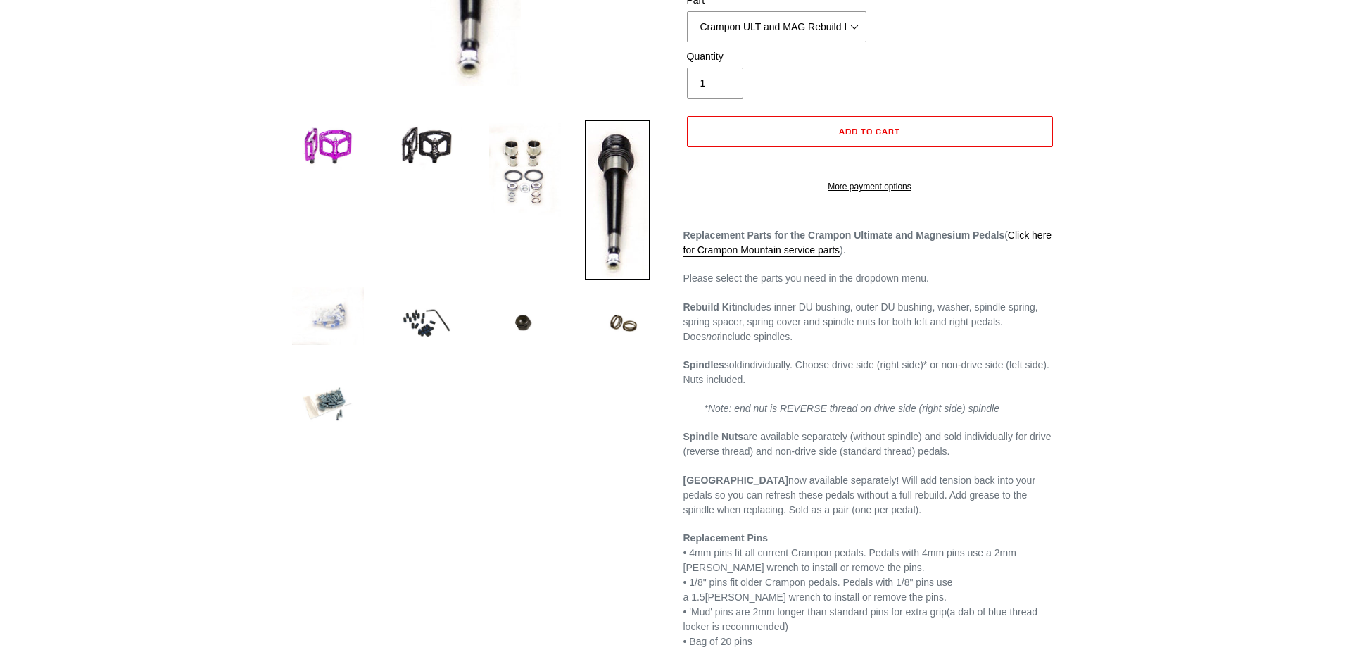
click at [330, 307] on img at bounding box center [327, 315] width 77 height 63
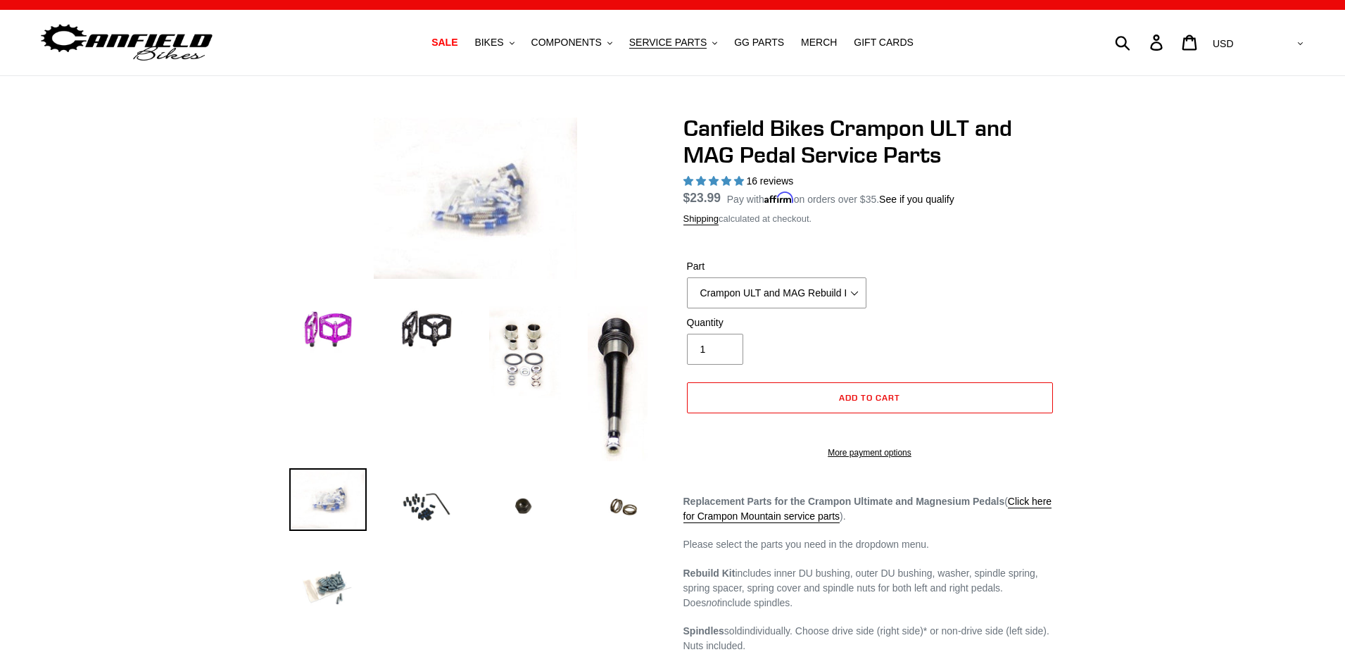
scroll to position [0, 0]
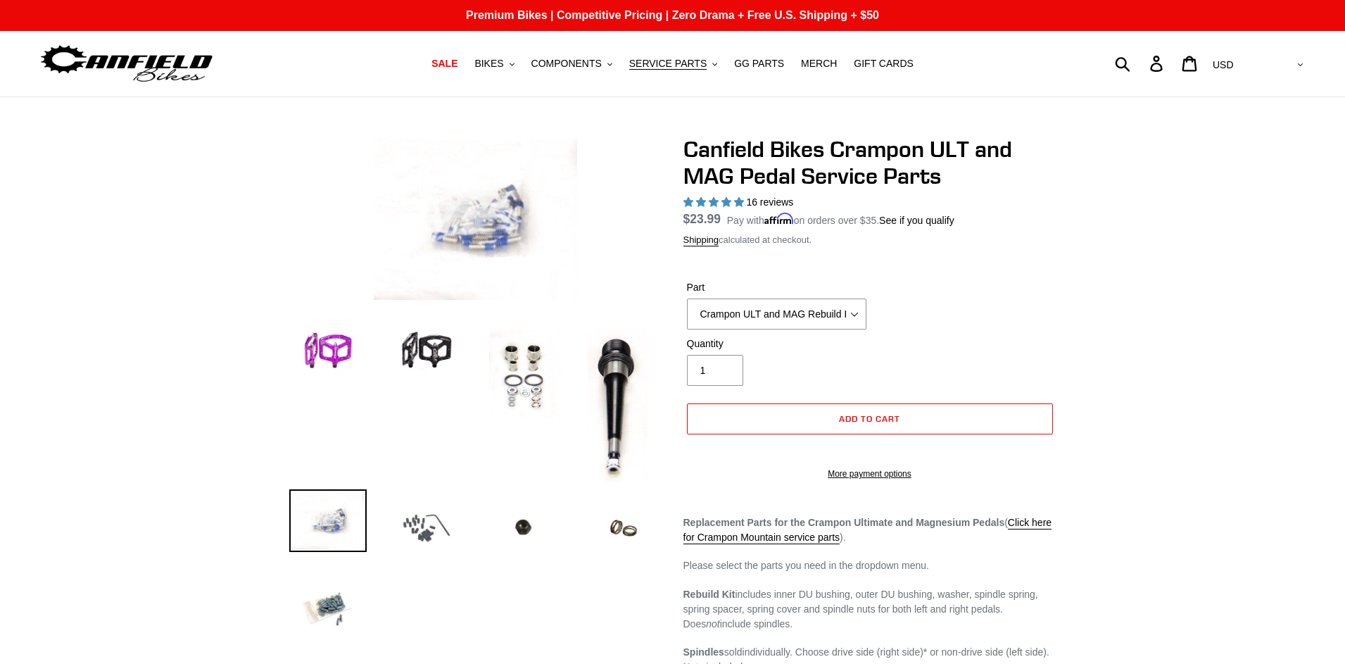
click at [424, 529] on img at bounding box center [426, 527] width 77 height 77
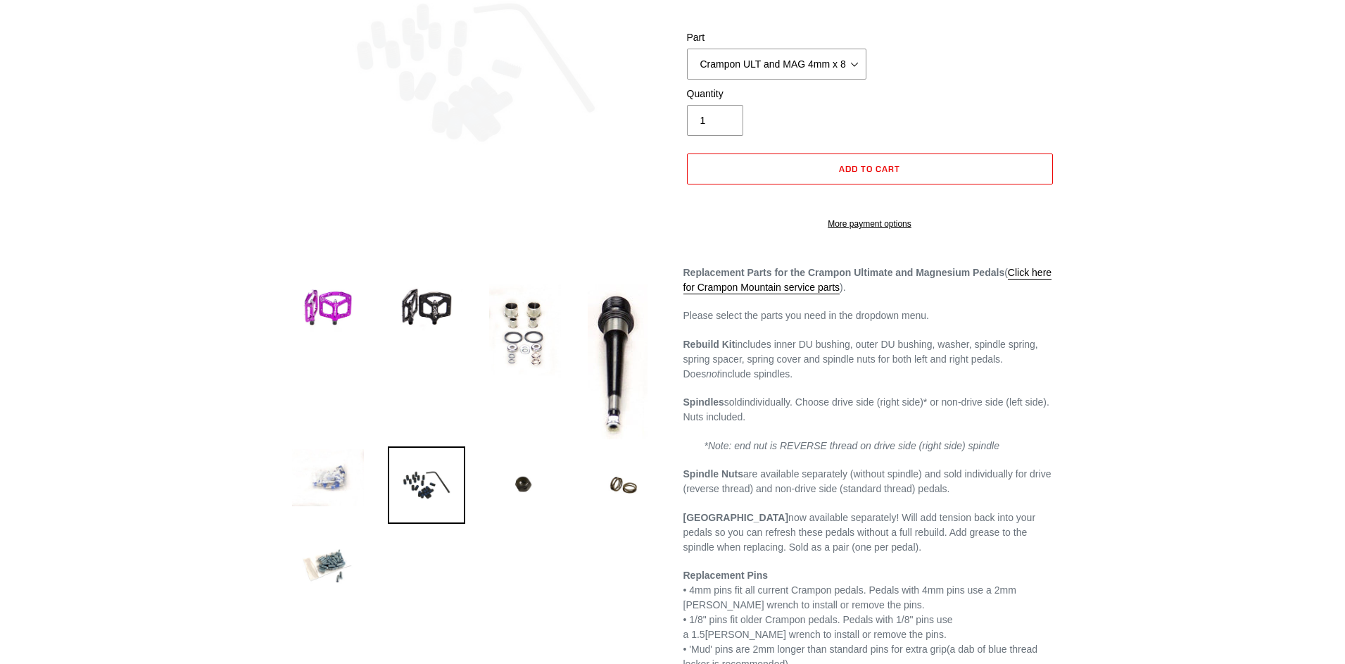
scroll to position [287, 0]
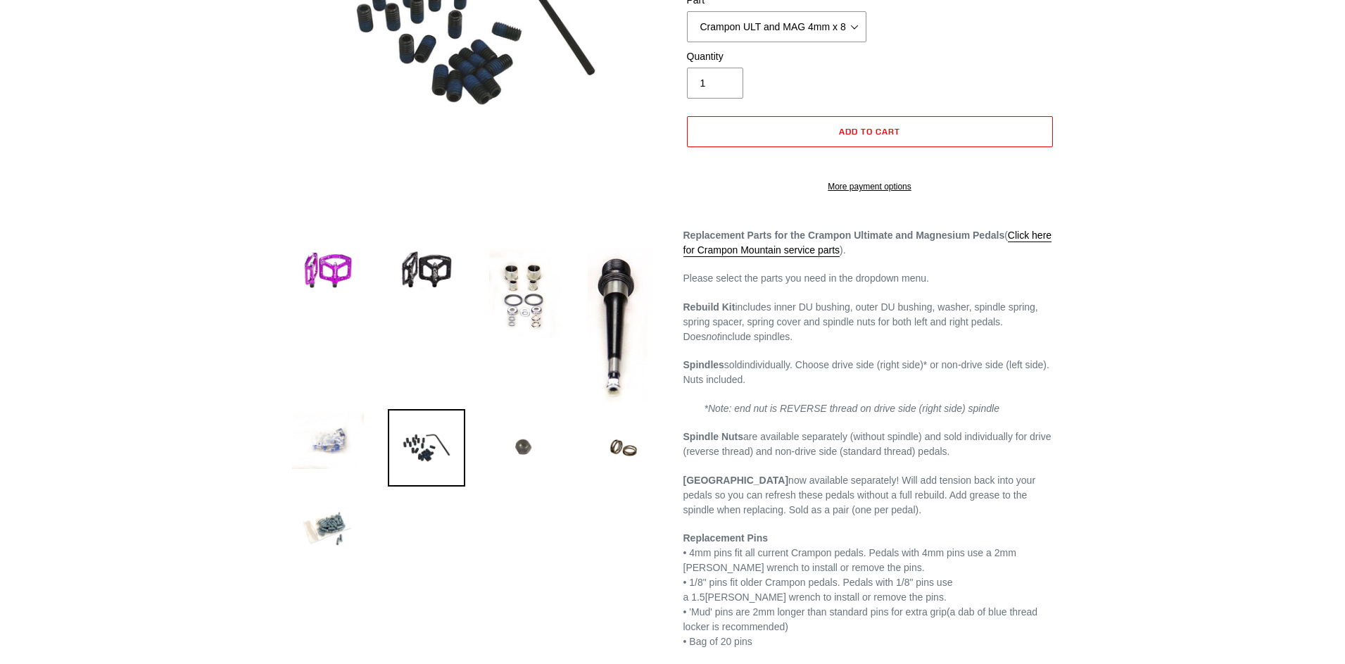
click at [514, 447] on img at bounding box center [524, 445] width 77 height 73
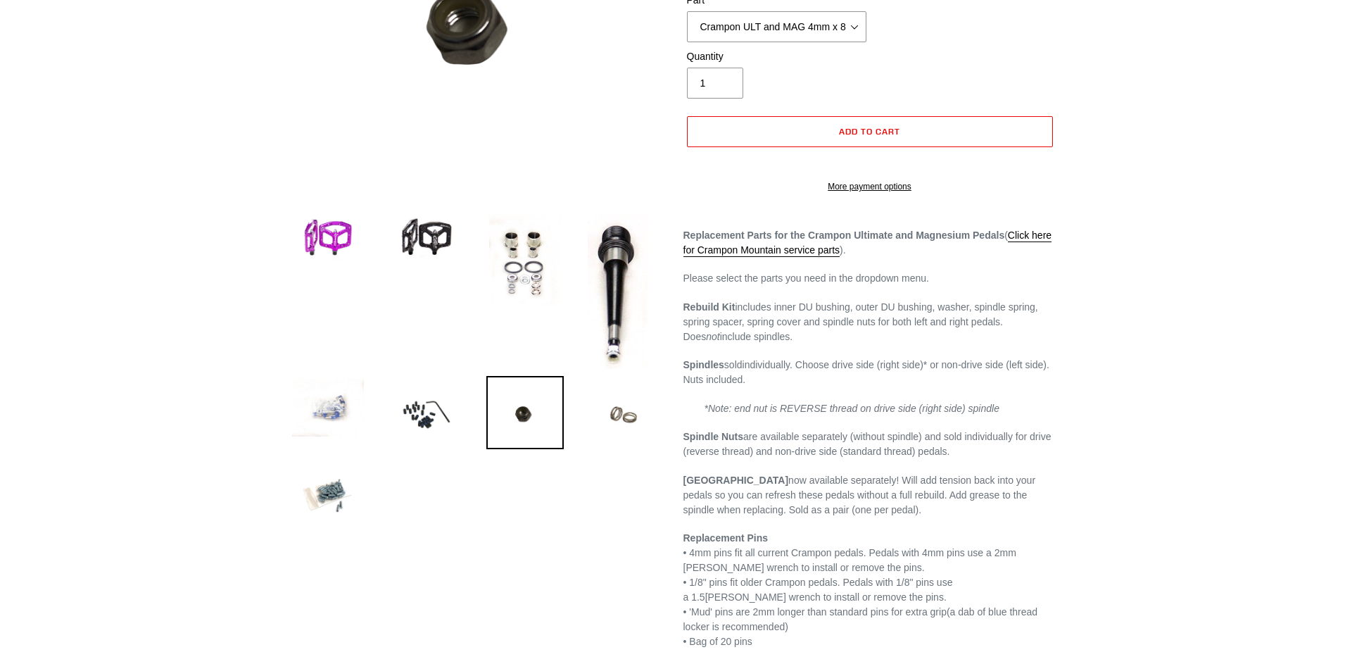
click at [617, 414] on img at bounding box center [623, 414] width 77 height 77
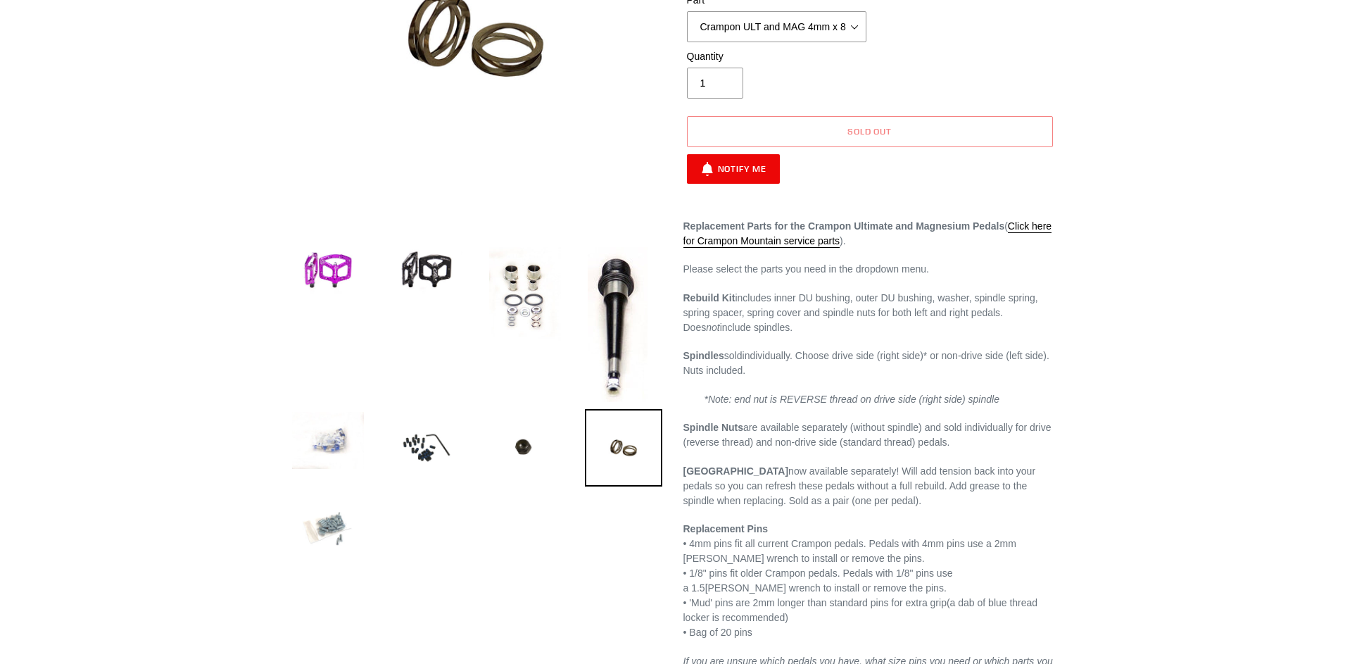
click at [322, 516] on img at bounding box center [327, 529] width 77 height 77
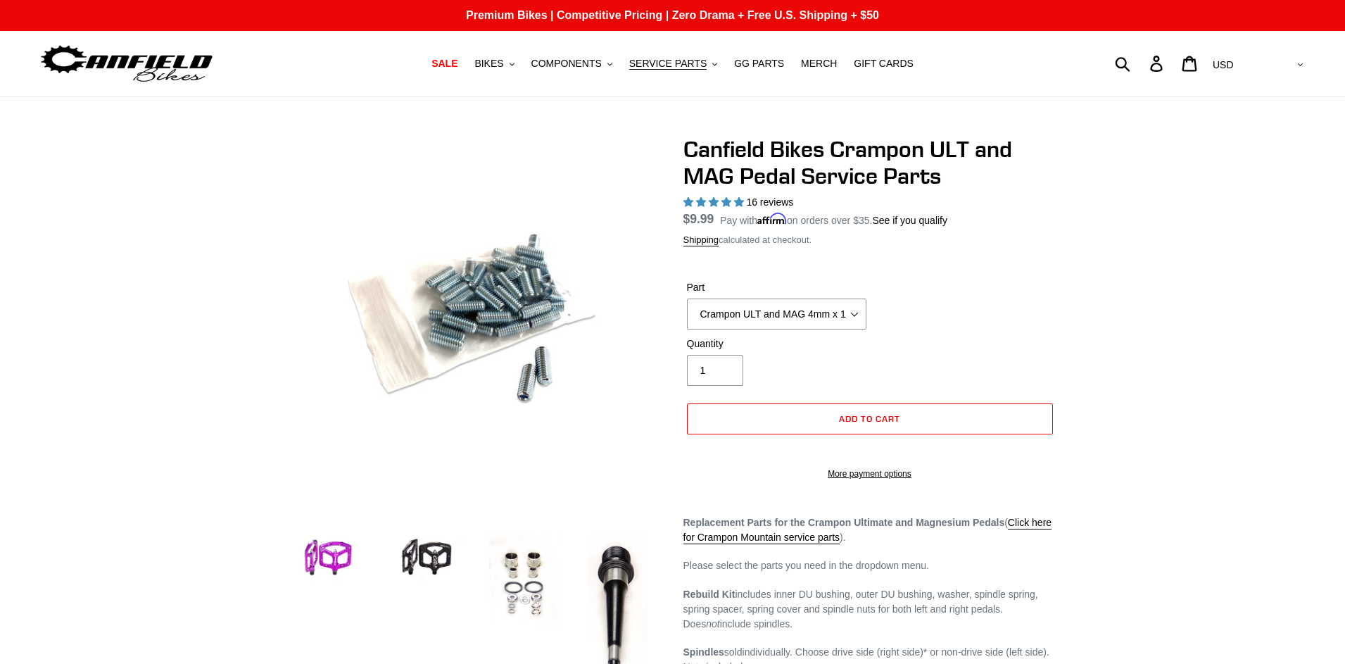
scroll to position [72, 0]
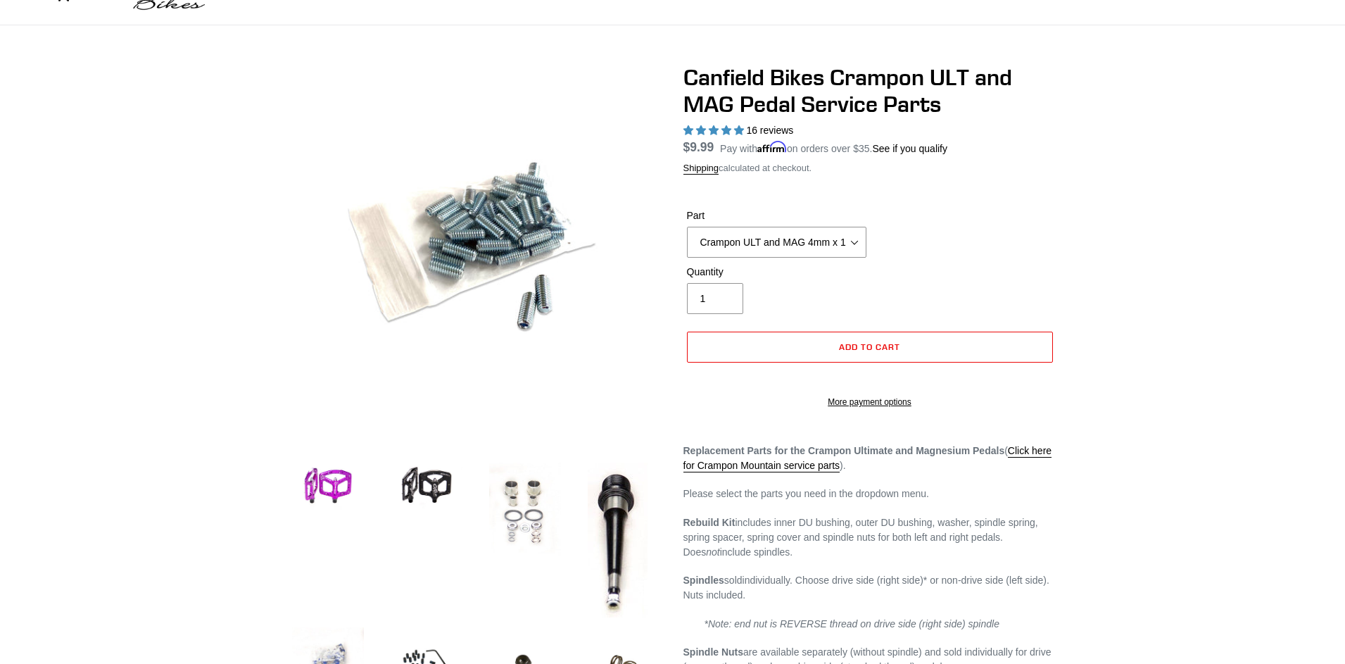
click at [524, 506] on img at bounding box center [524, 510] width 77 height 101
select select "Crampon ULT and MAG Rebuild Kit"
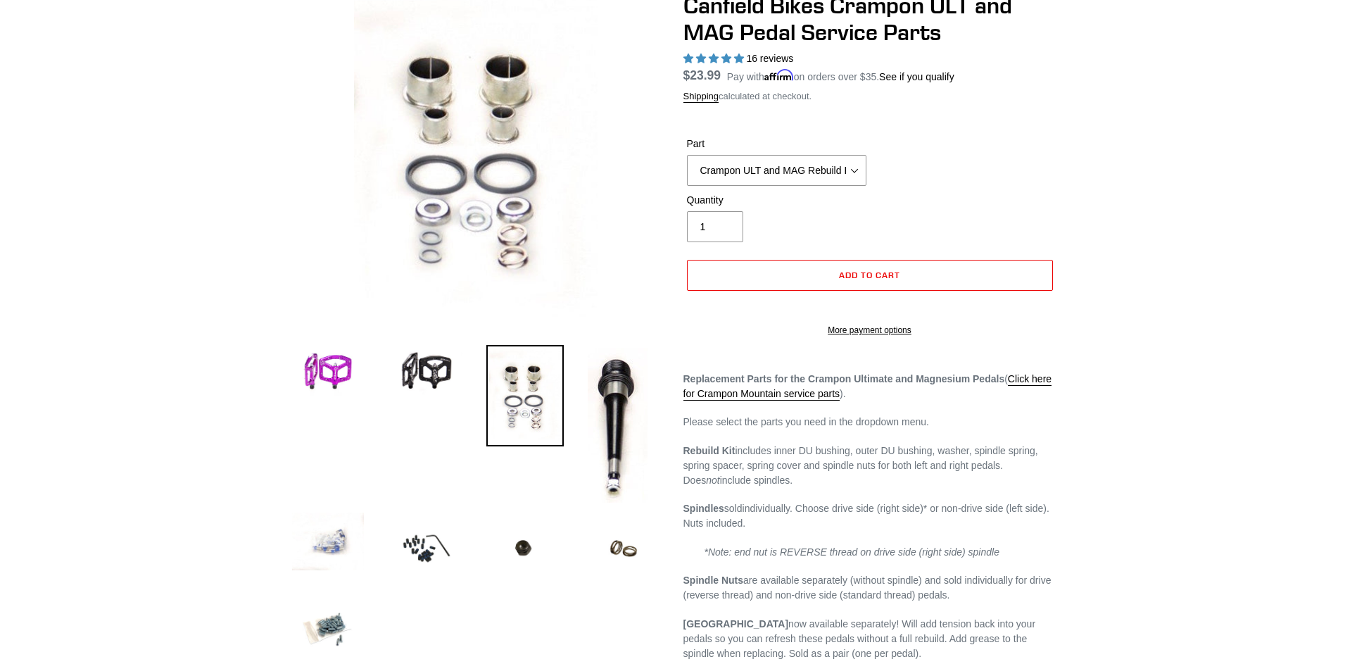
scroll to position [72, 0]
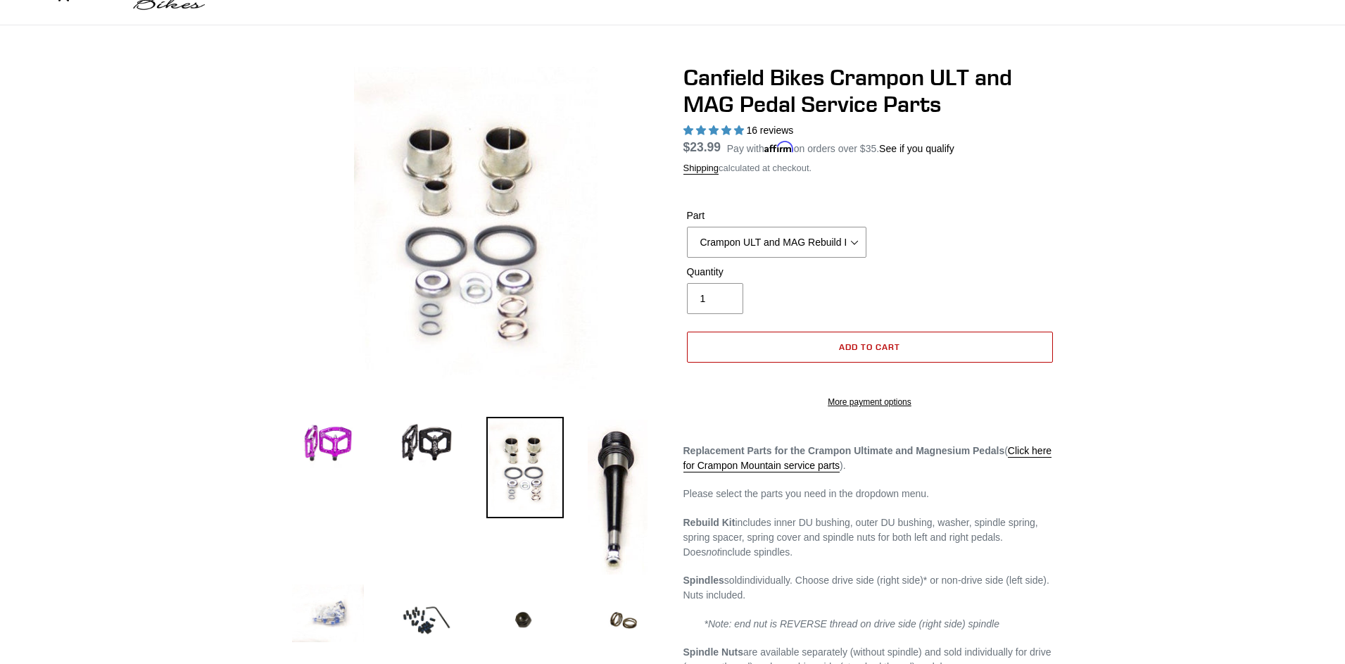
click at [826, 343] on button "Add to cart" at bounding box center [870, 347] width 366 height 31
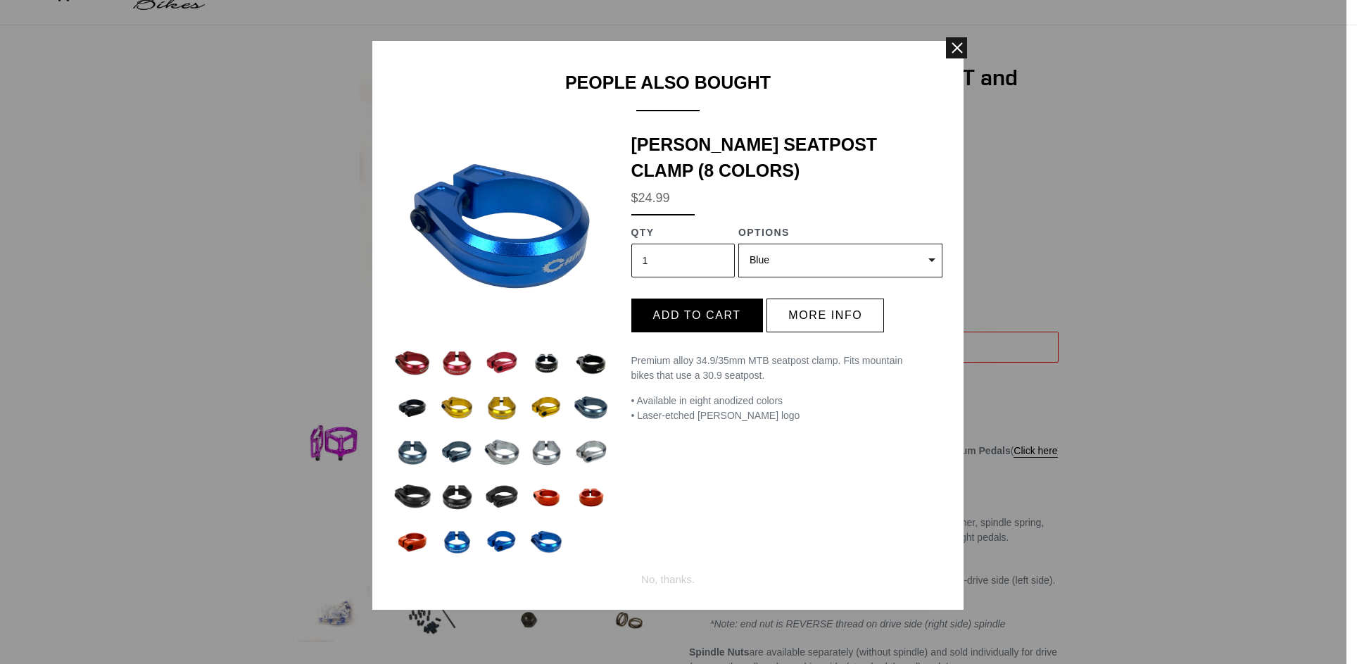
click at [958, 44] on span at bounding box center [956, 47] width 21 height 21
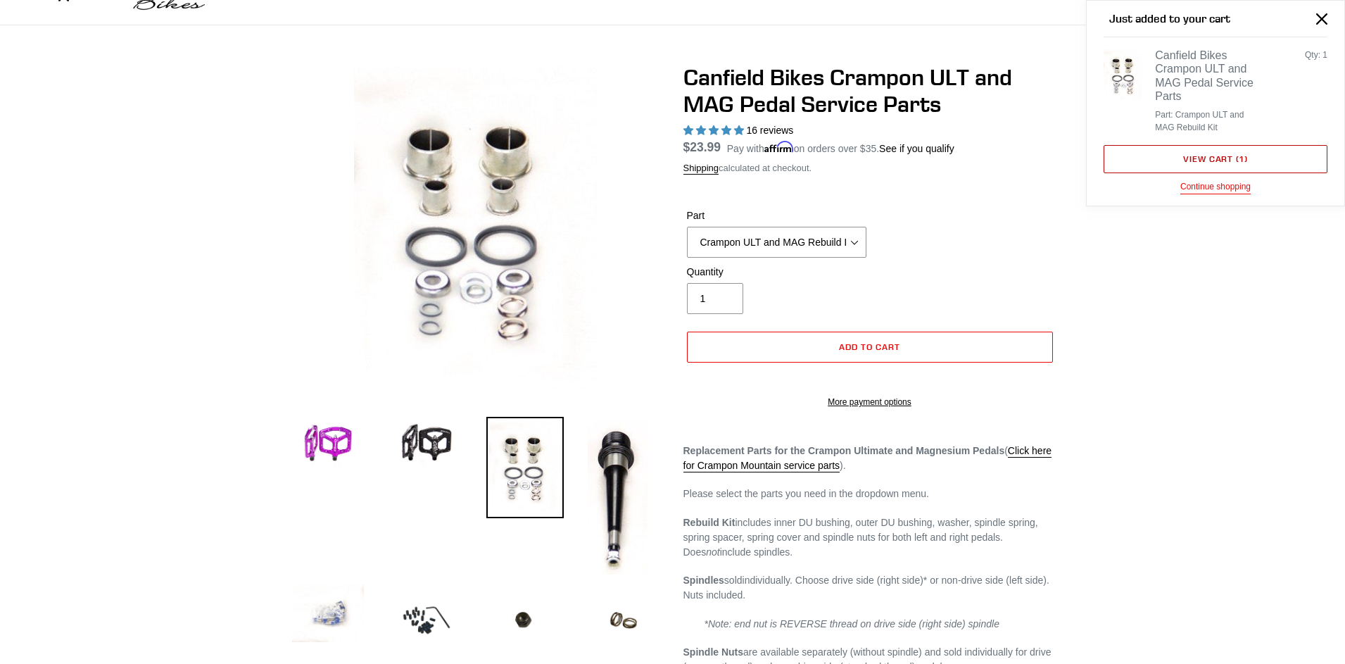
click at [1204, 157] on link "View cart ( 1 )" at bounding box center [1216, 159] width 224 height 28
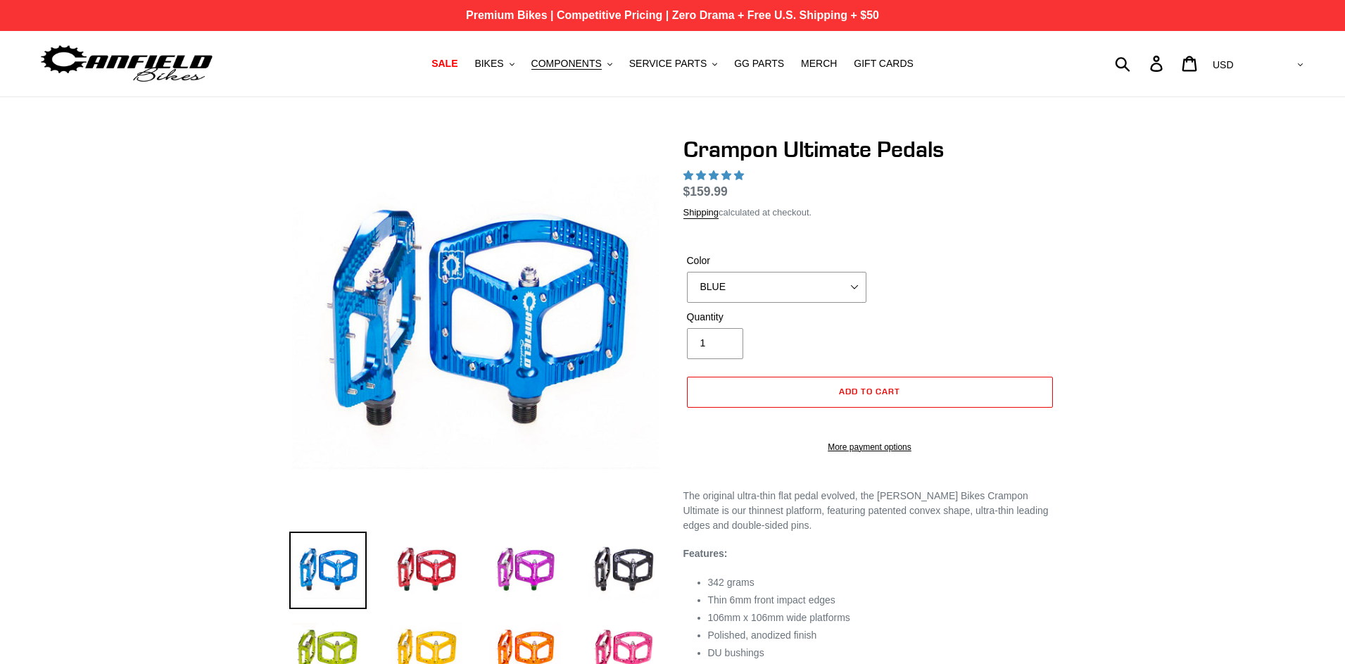
select select "highest-rating"
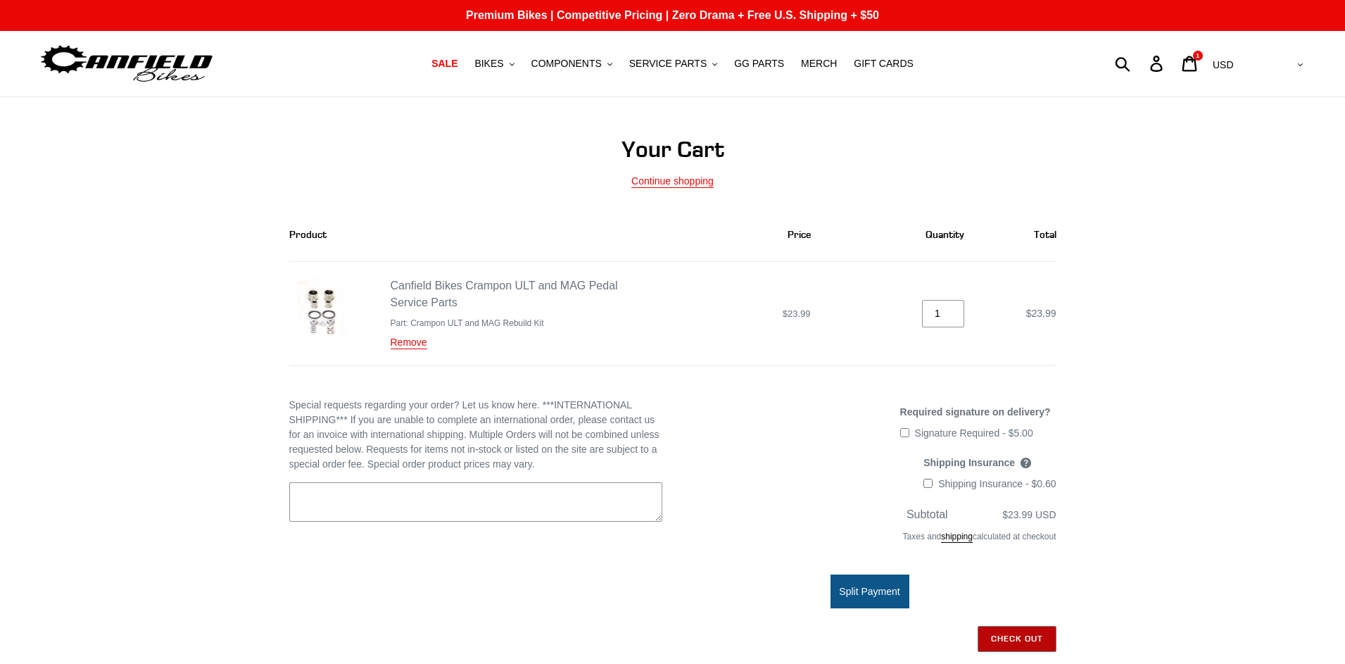
click at [1022, 643] on input "Check out" at bounding box center [1017, 638] width 79 height 25
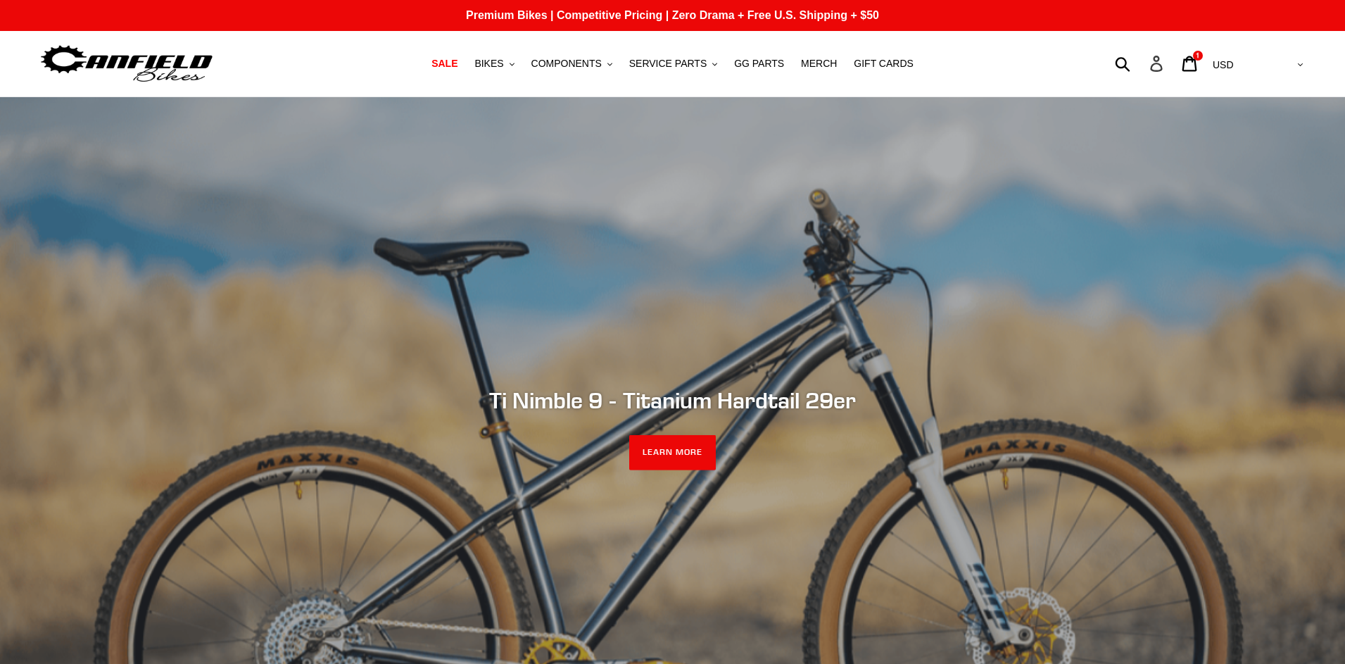
click at [1162, 64] on icon at bounding box center [1156, 64] width 12 height 16
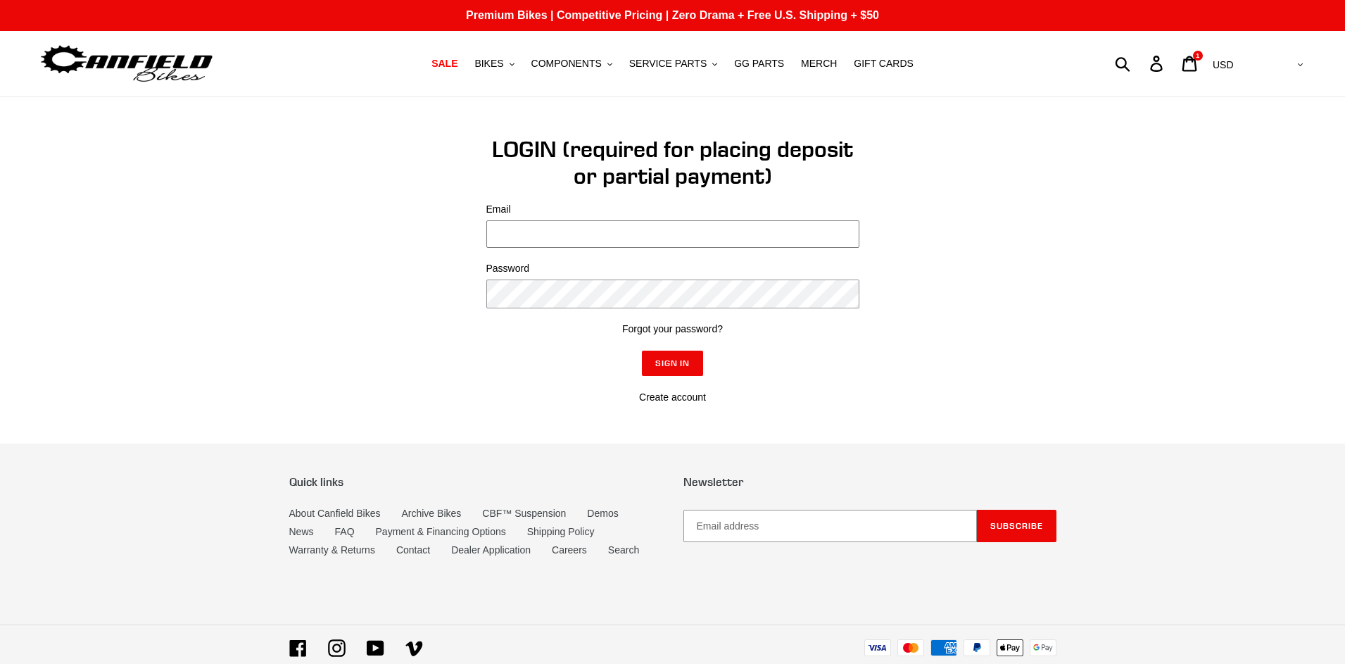
click at [505, 231] on input "Email" at bounding box center [672, 233] width 373 height 27
click at [664, 329] on link "Forgot your password?" at bounding box center [672, 328] width 101 height 11
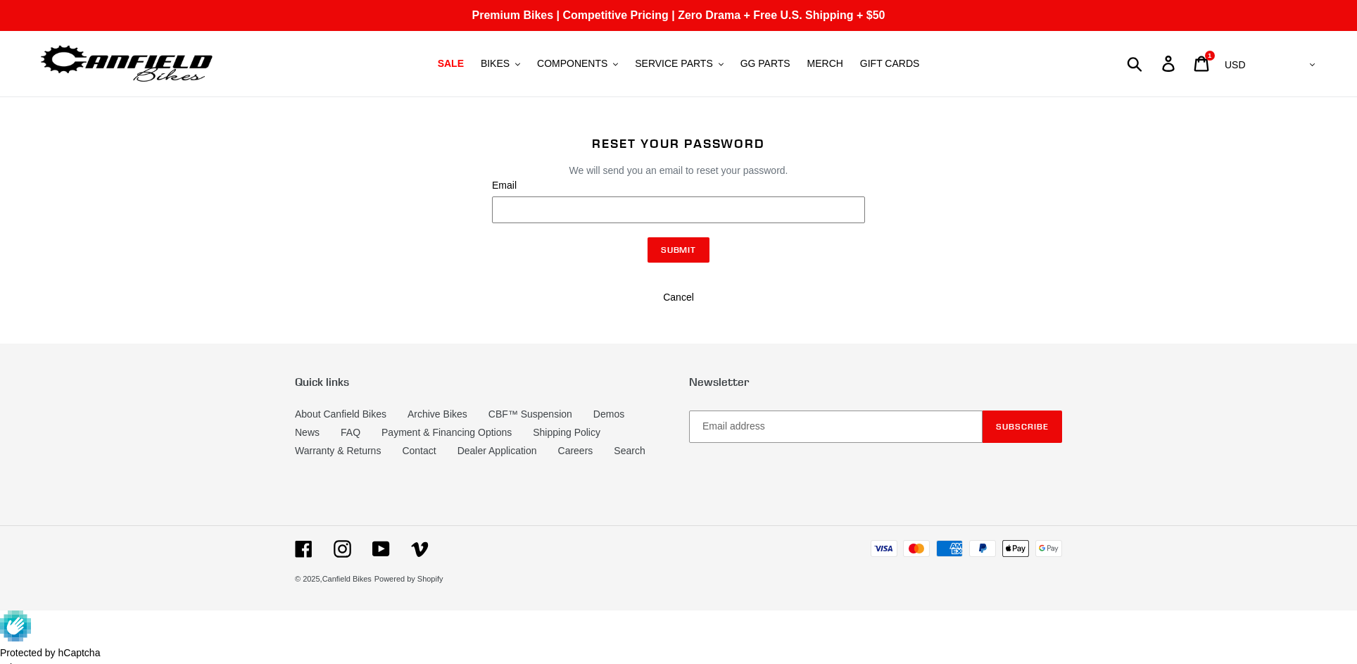
click at [503, 208] on input "Email" at bounding box center [678, 209] width 373 height 27
click at [522, 204] on input "Email" at bounding box center [678, 209] width 373 height 27
type input "[EMAIL_ADDRESS][DOMAIN_NAME]"
click at [679, 252] on input "Submit" at bounding box center [679, 249] width 63 height 25
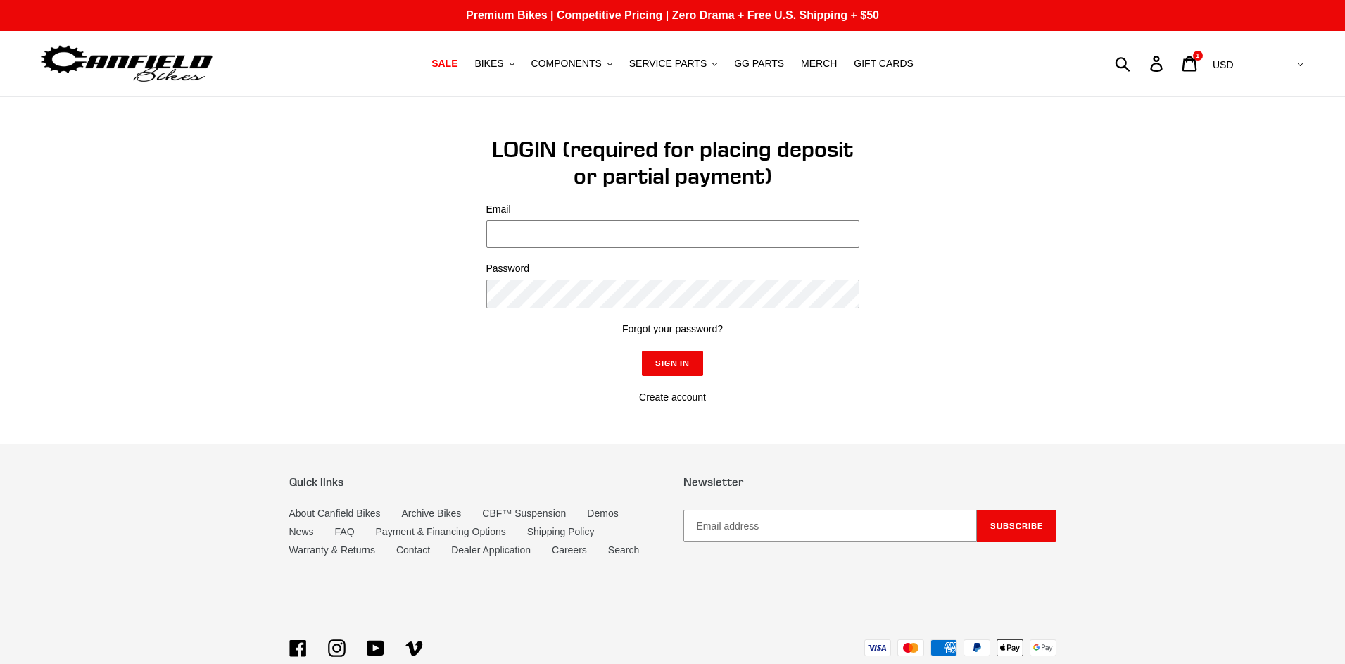
click at [493, 225] on input "Email" at bounding box center [672, 233] width 373 height 27
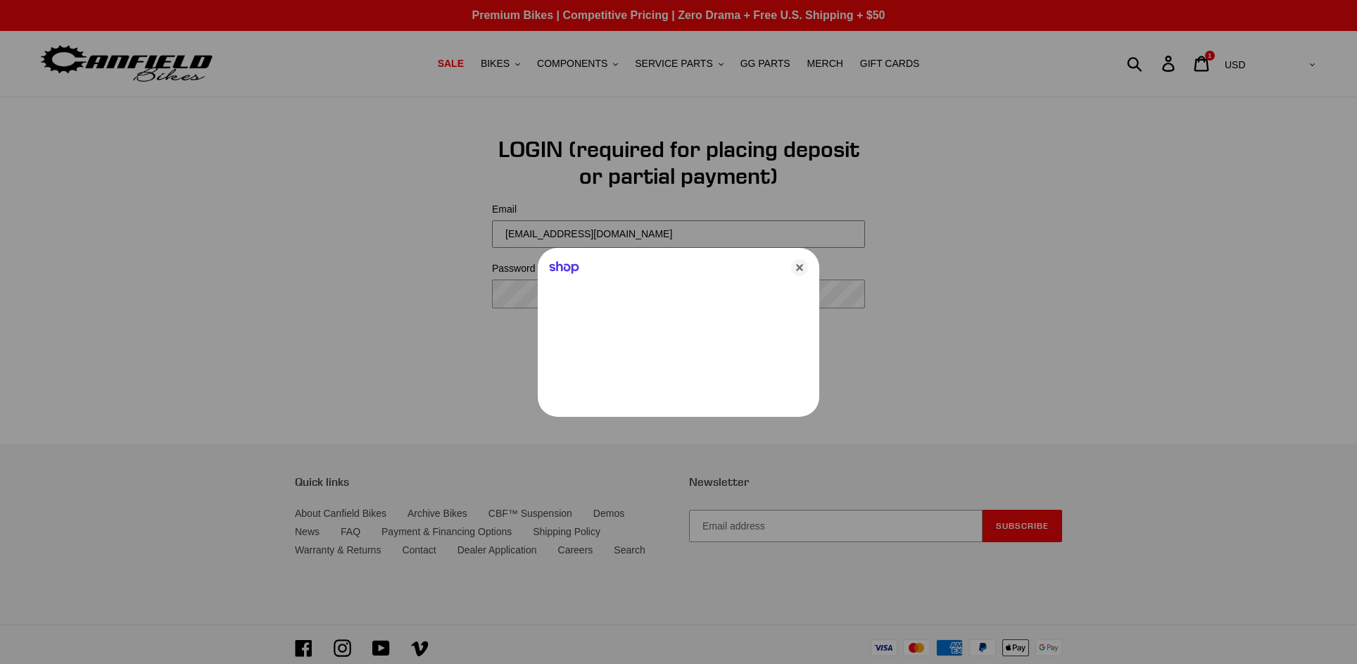
type input "[EMAIL_ADDRESS][DOMAIN_NAME]"
click at [799, 272] on icon "Close" at bounding box center [799, 267] width 17 height 17
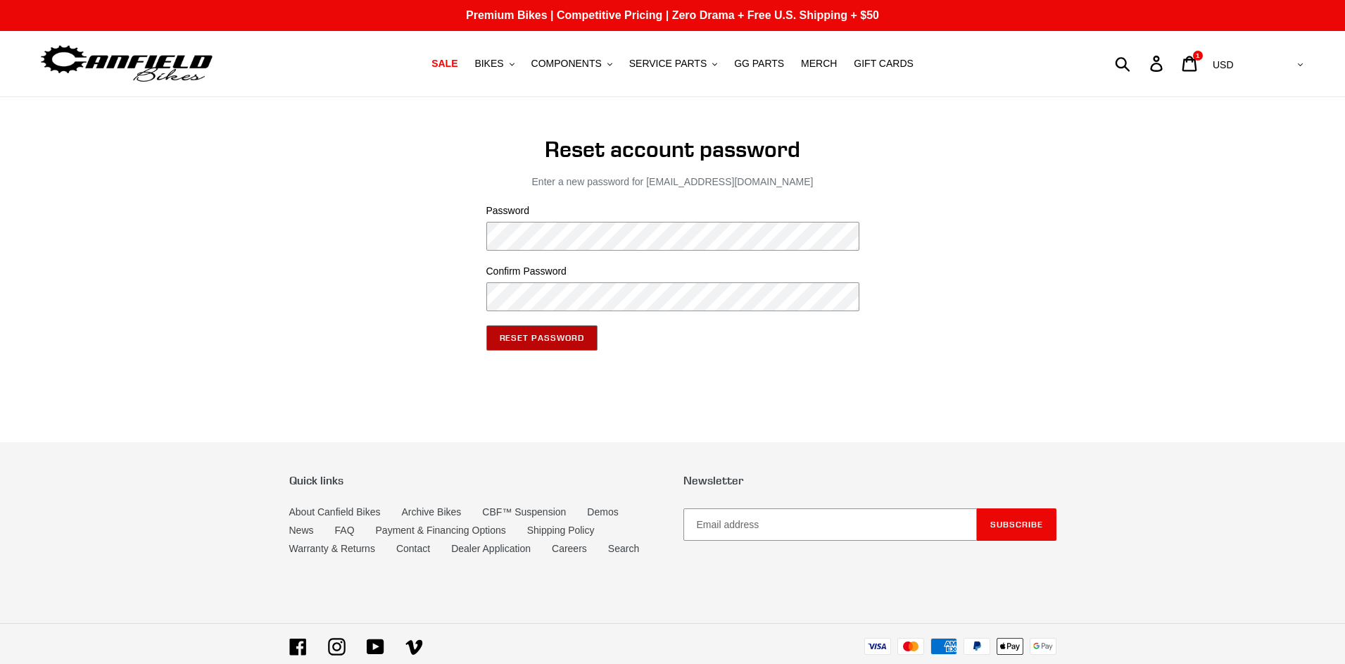
click at [507, 329] on input "Reset Password" at bounding box center [541, 337] width 111 height 25
